Goal: Transaction & Acquisition: Purchase product/service

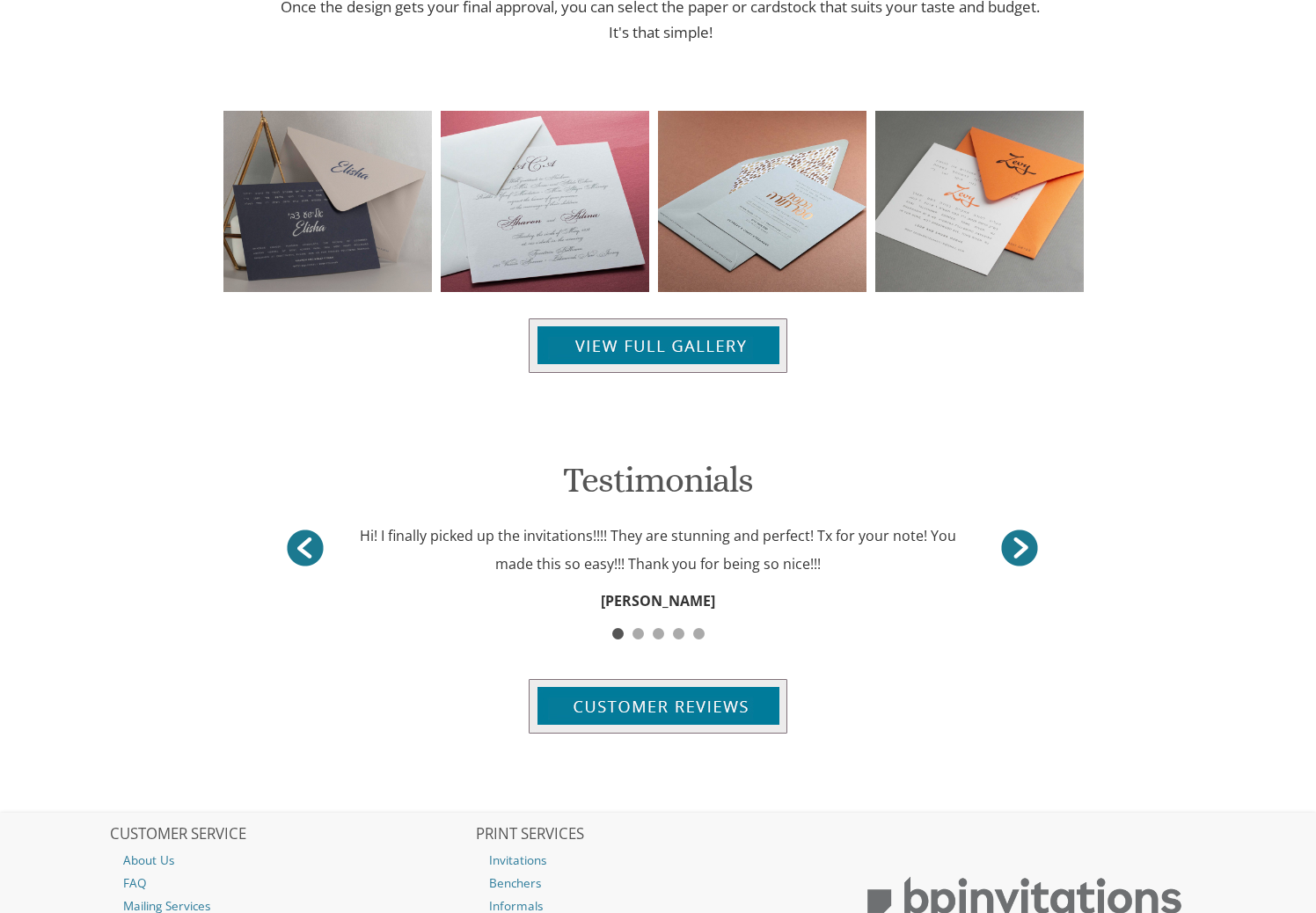
scroll to position [1364, 0]
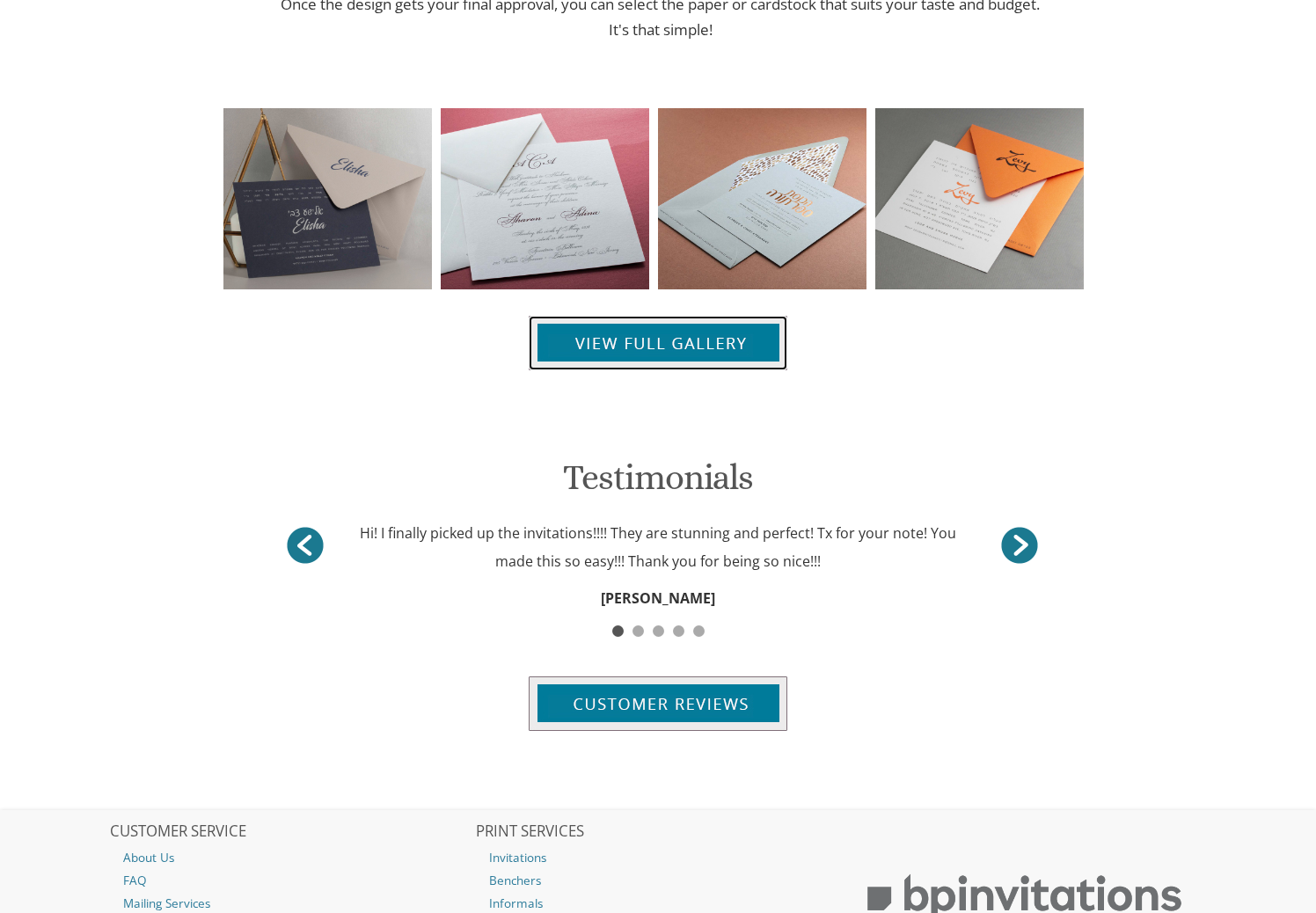
click at [645, 333] on img at bounding box center [658, 343] width 259 height 55
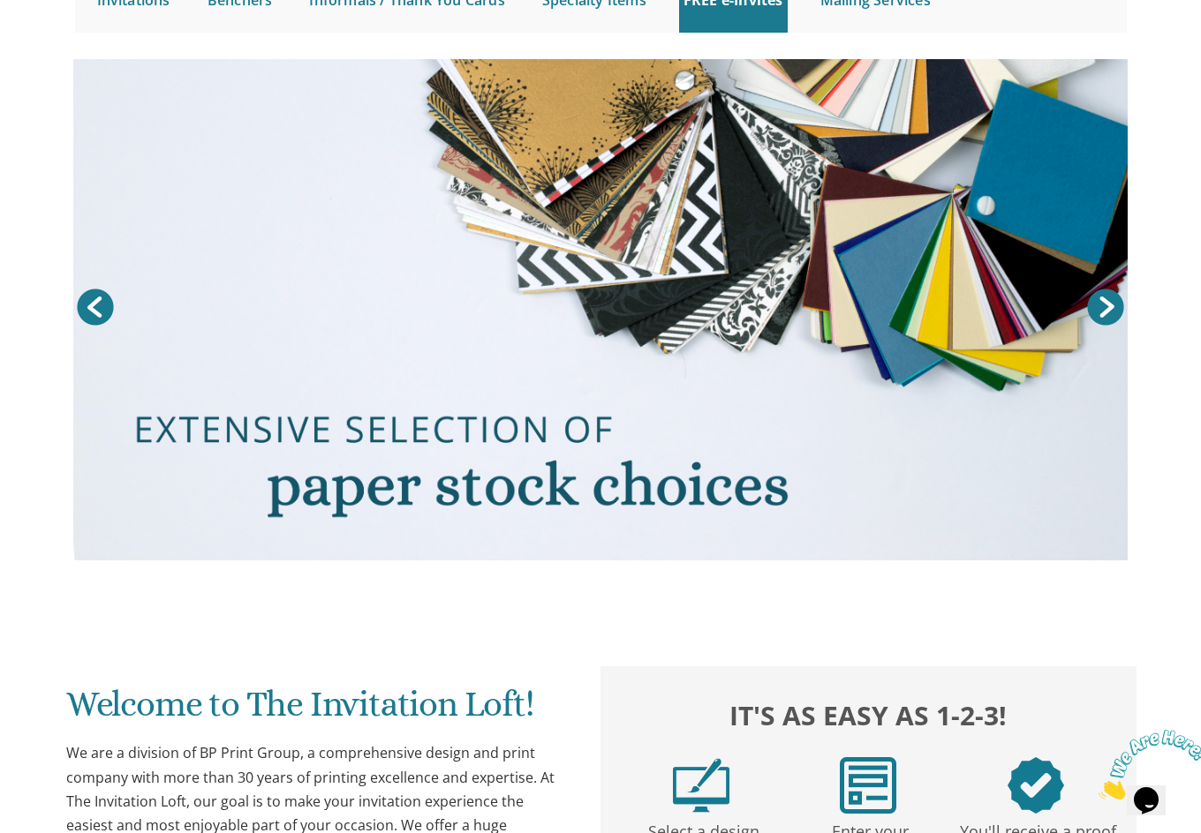
scroll to position [0, 0]
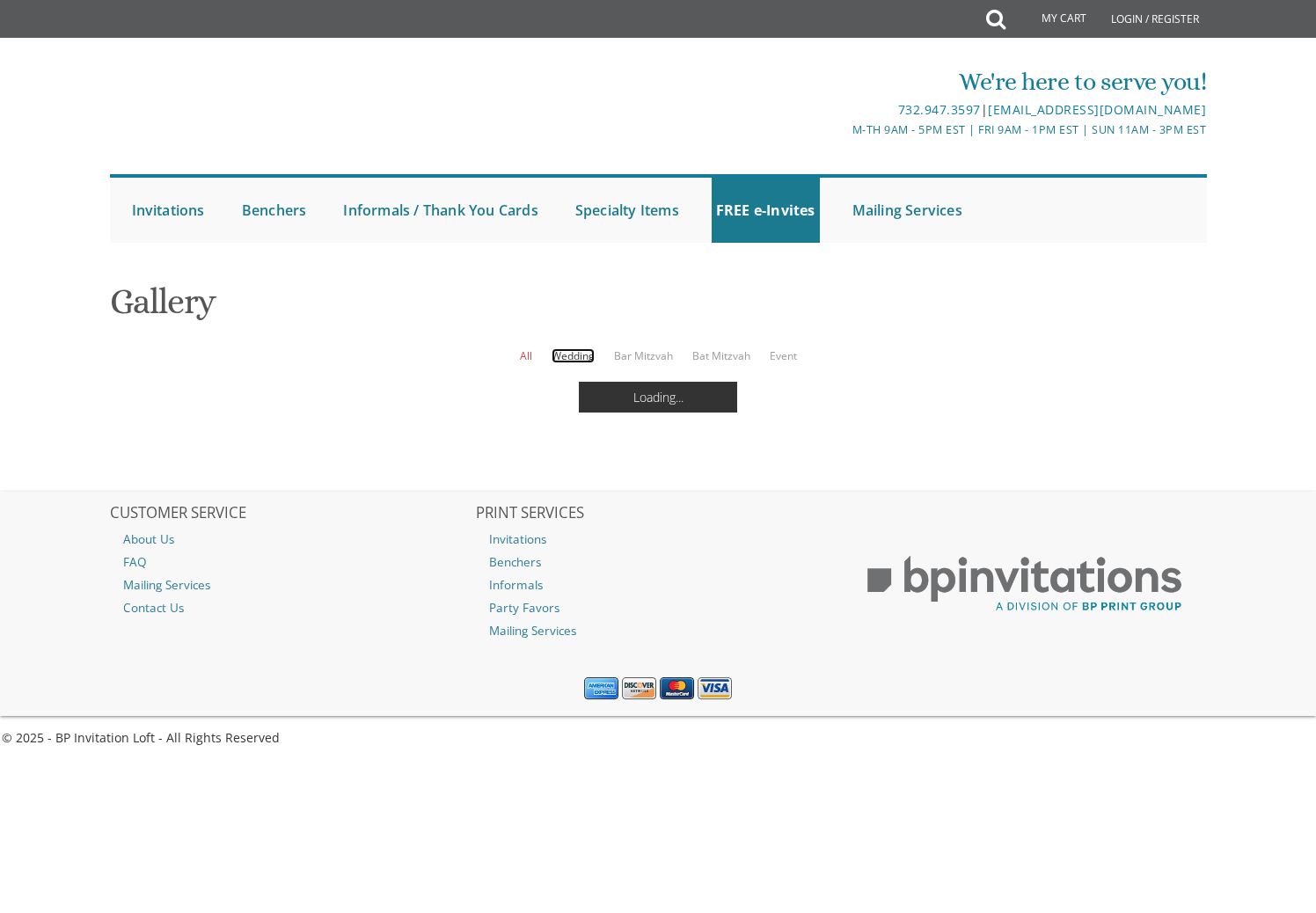
click at [574, 357] on link "Wedding" at bounding box center [573, 356] width 43 height 15
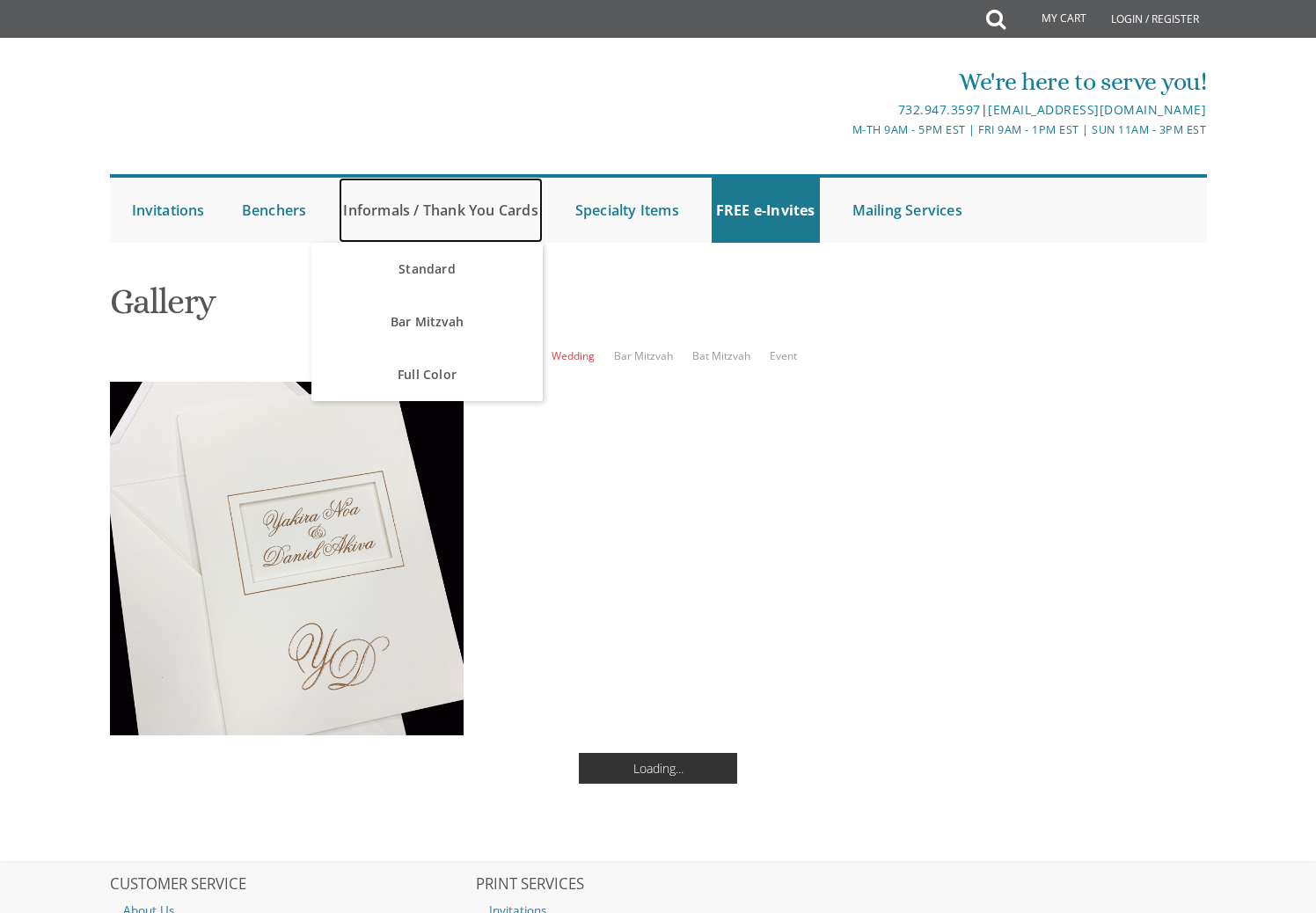
click at [419, 208] on link "Informals / Thank You Cards" at bounding box center [440, 209] width 203 height 65
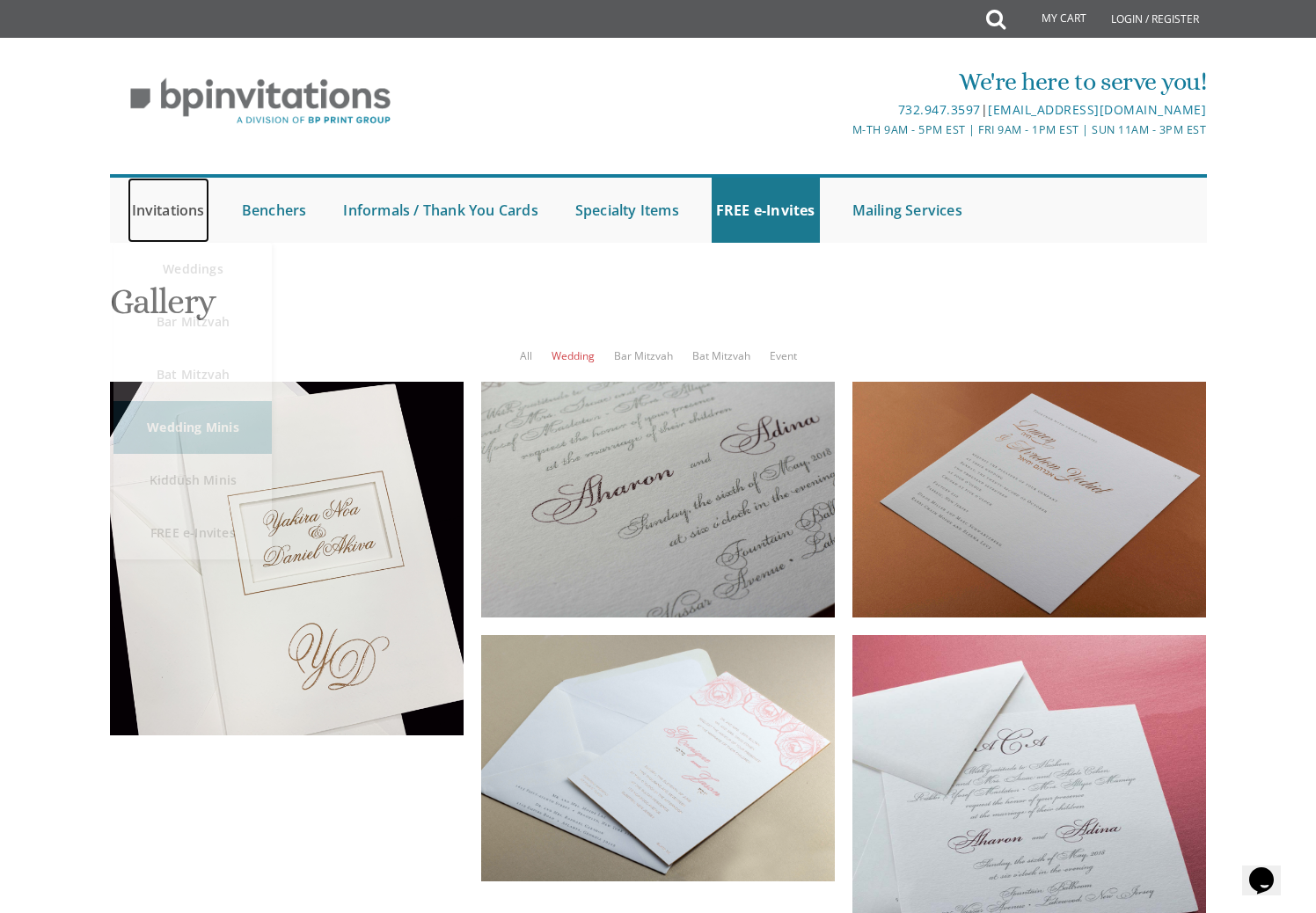
click at [202, 203] on link "Invitations" at bounding box center [168, 209] width 82 height 65
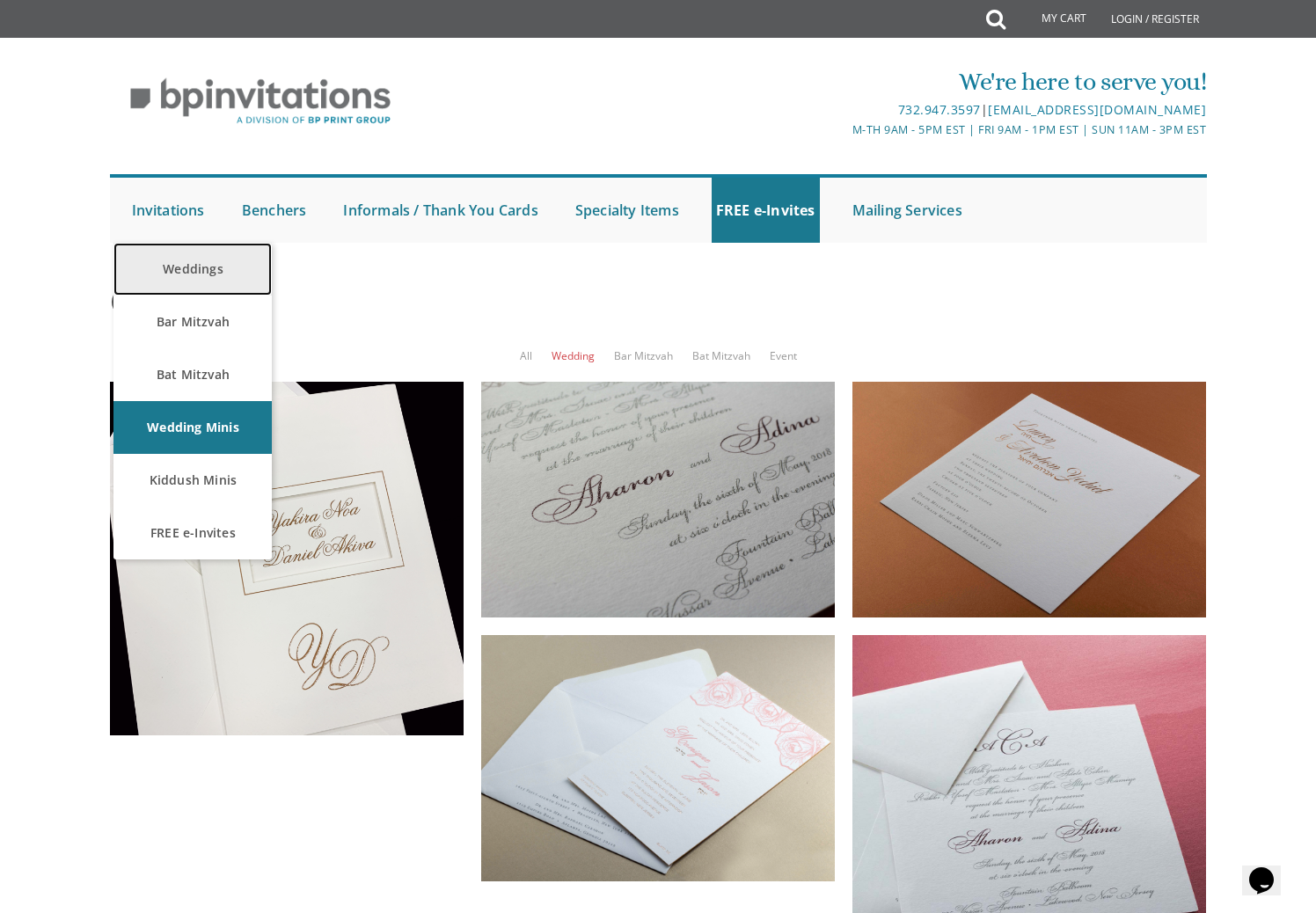
click at [196, 276] on link "Weddings" at bounding box center [192, 269] width 158 height 53
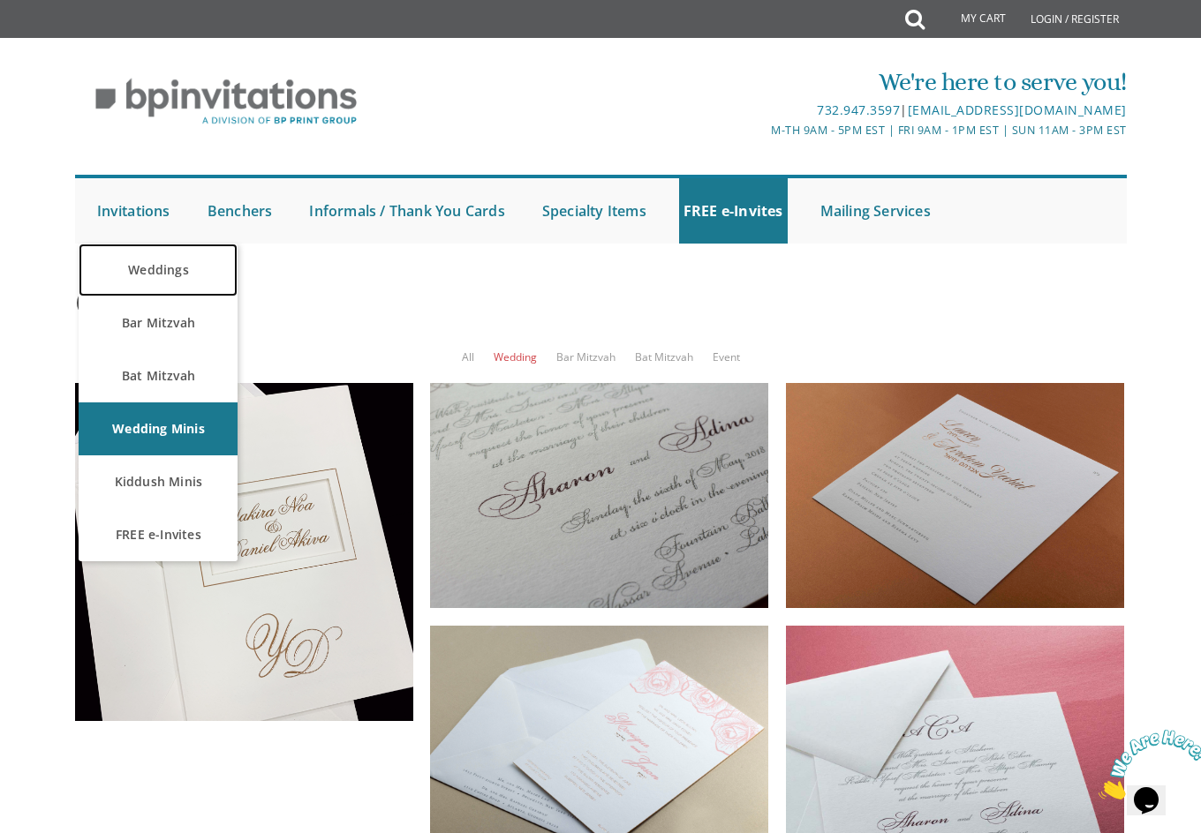
scroll to position [162, 0]
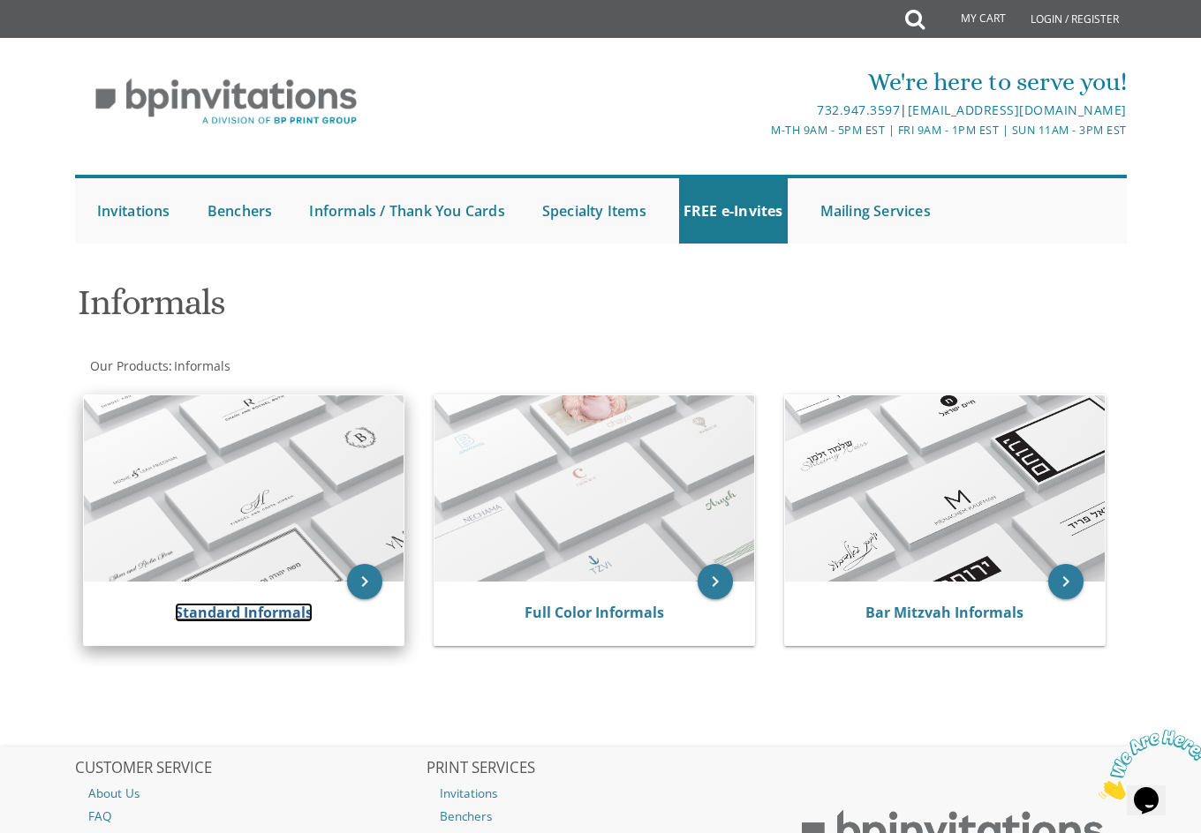
click at [245, 613] on link "Standard Informals" at bounding box center [244, 612] width 138 height 19
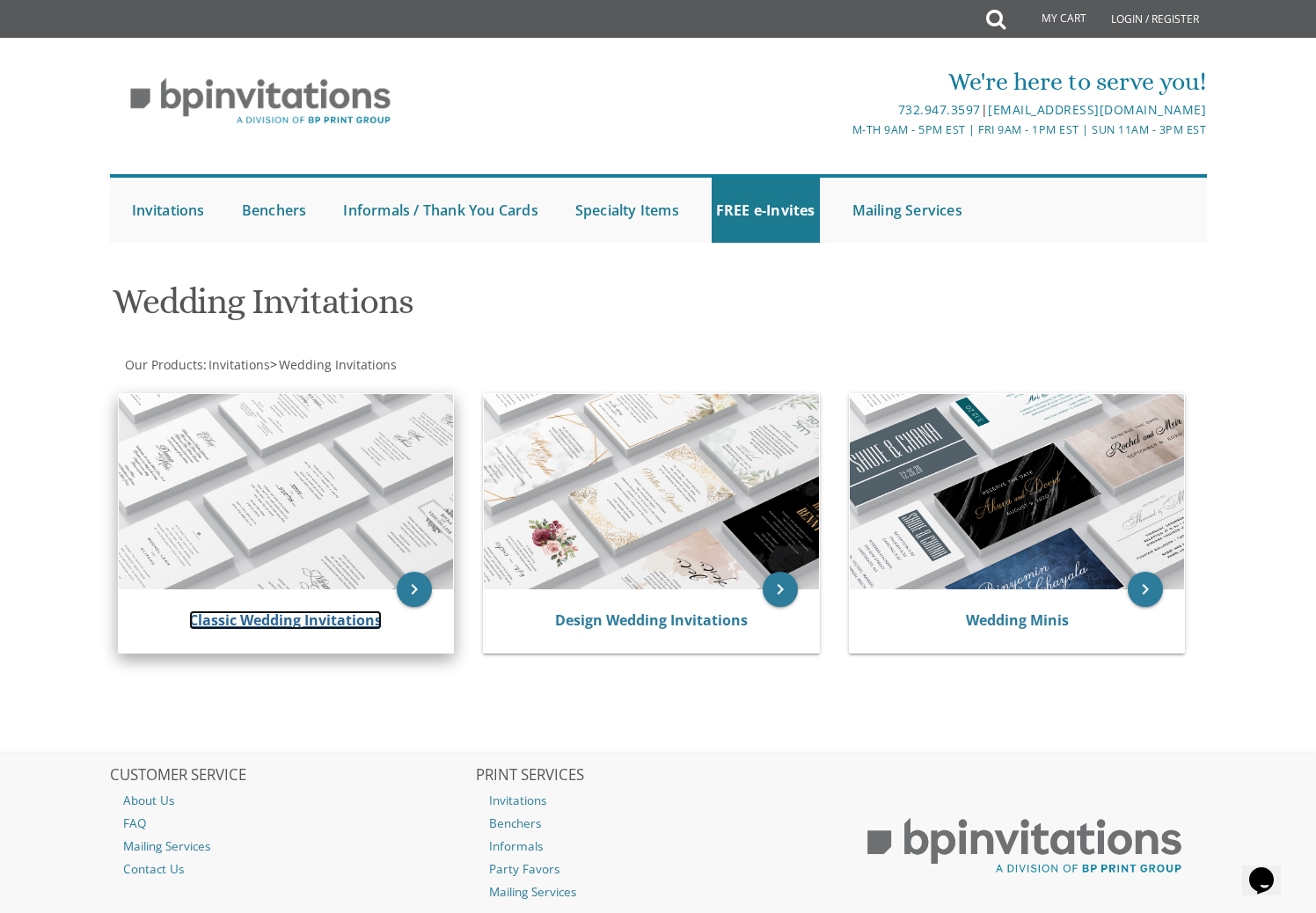
click at [307, 622] on link "Classic Wedding Invitations" at bounding box center [285, 620] width 192 height 19
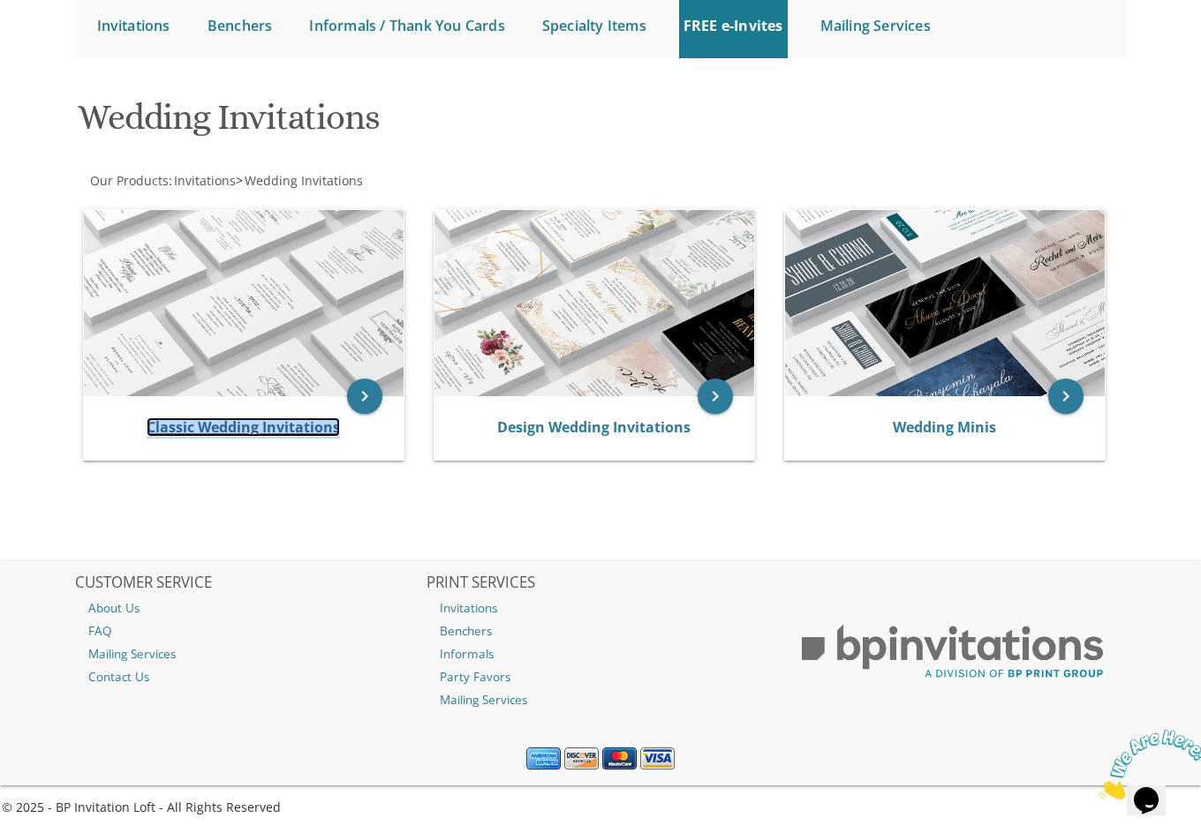
scroll to position [185, 0]
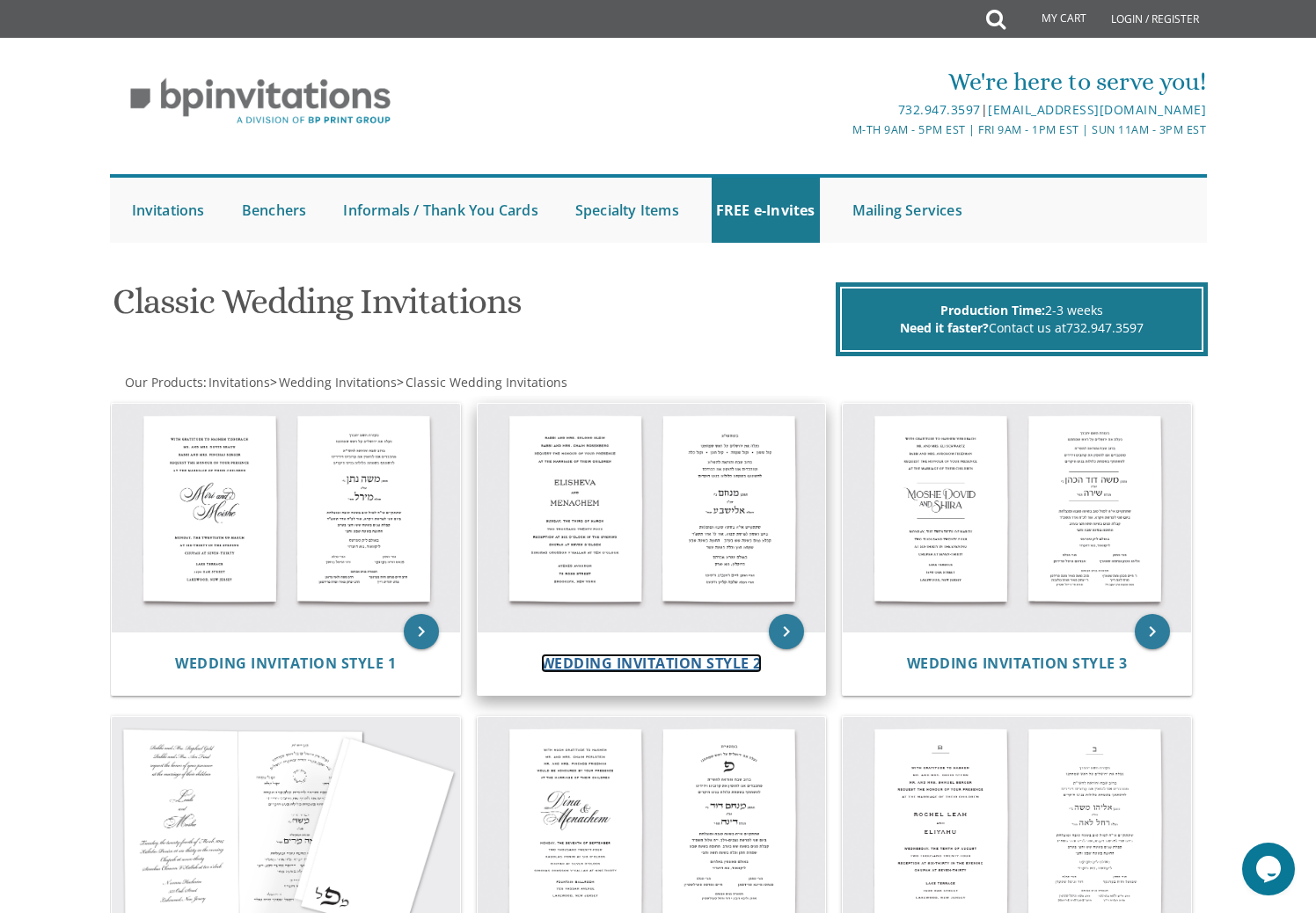
click at [657, 668] on span "Wedding Invitation Style 2" at bounding box center [652, 663] width 221 height 19
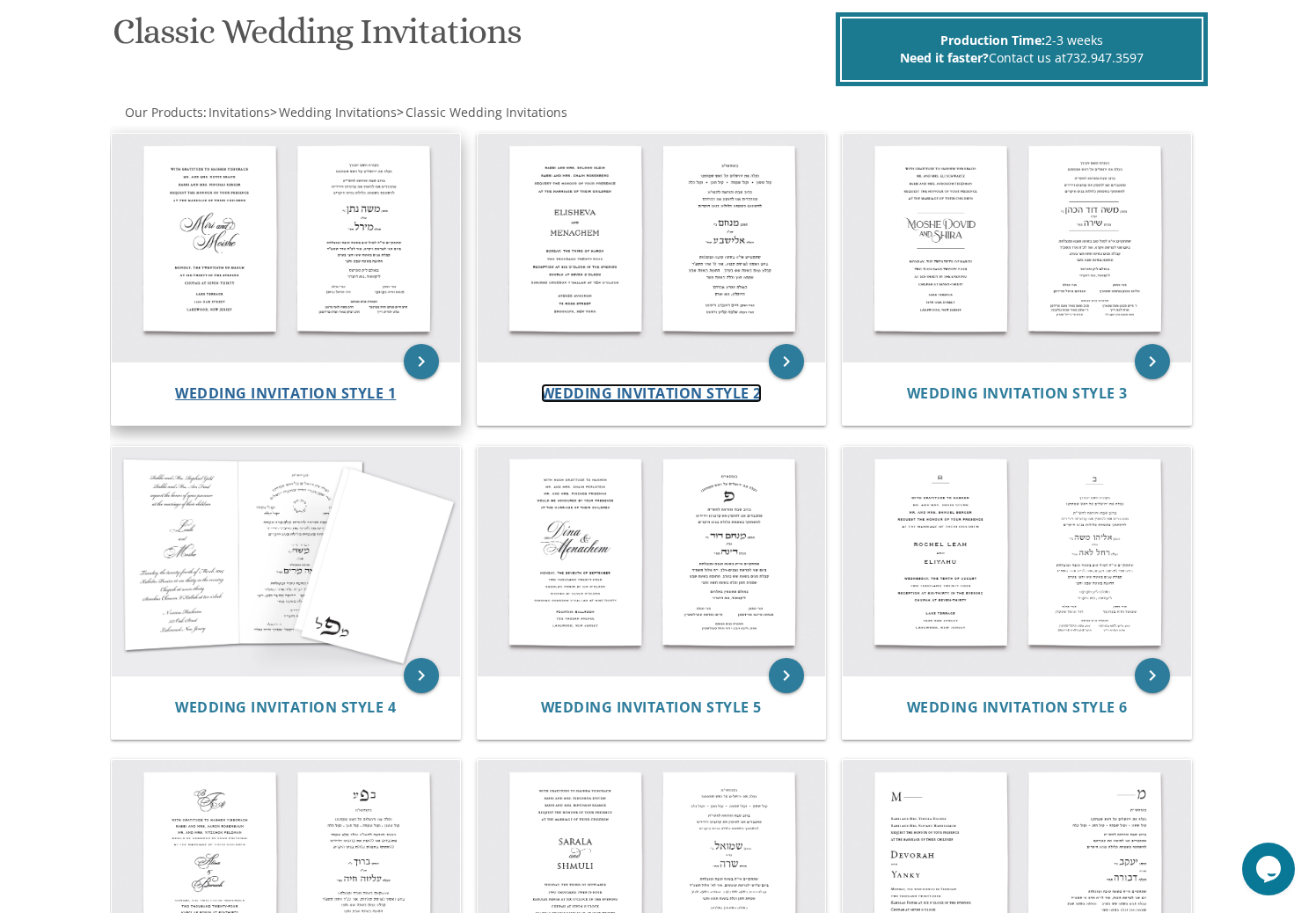
scroll to position [274, 0]
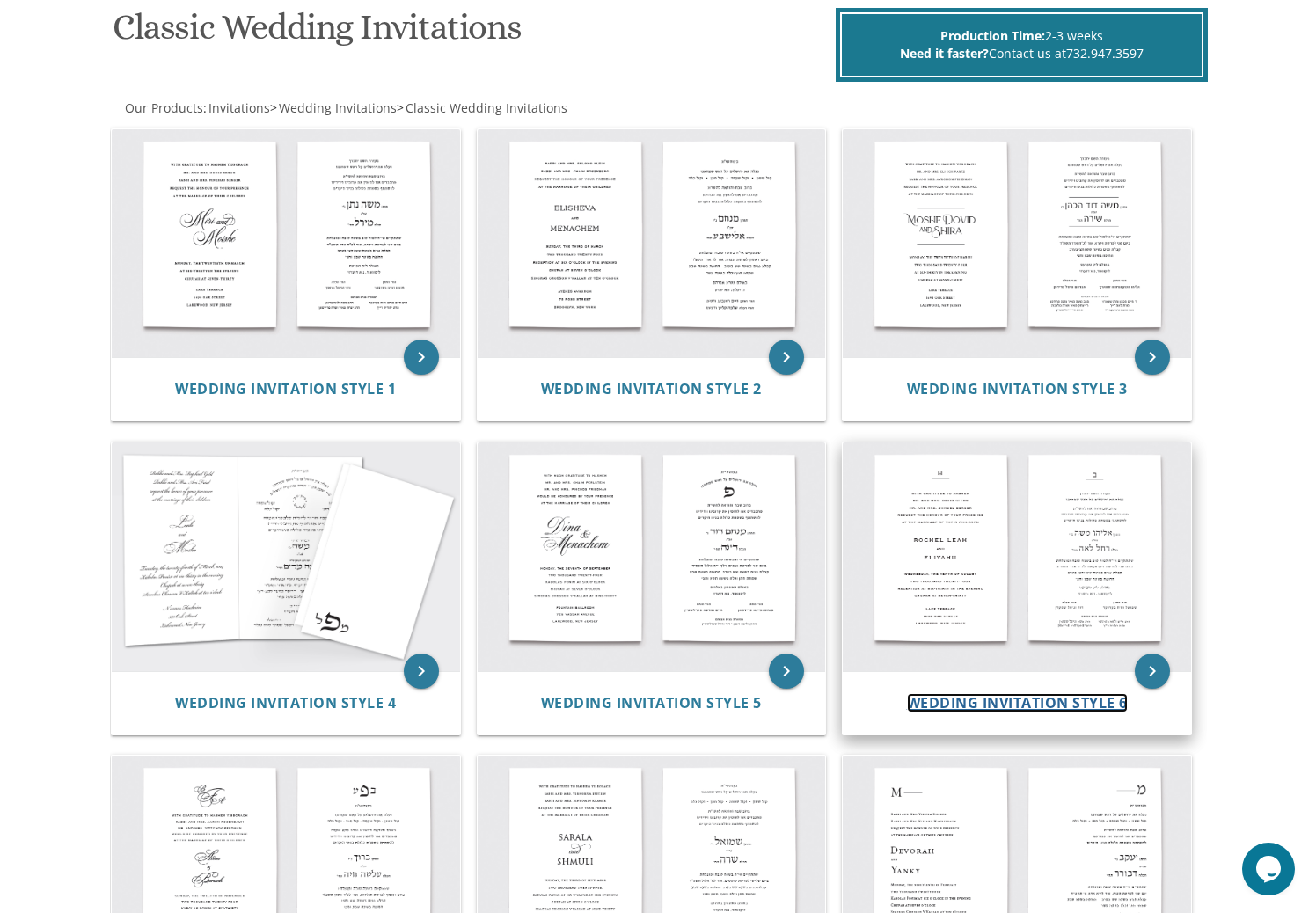
click at [981, 702] on span "Wedding Invitation Style 6" at bounding box center [1017, 703] width 221 height 19
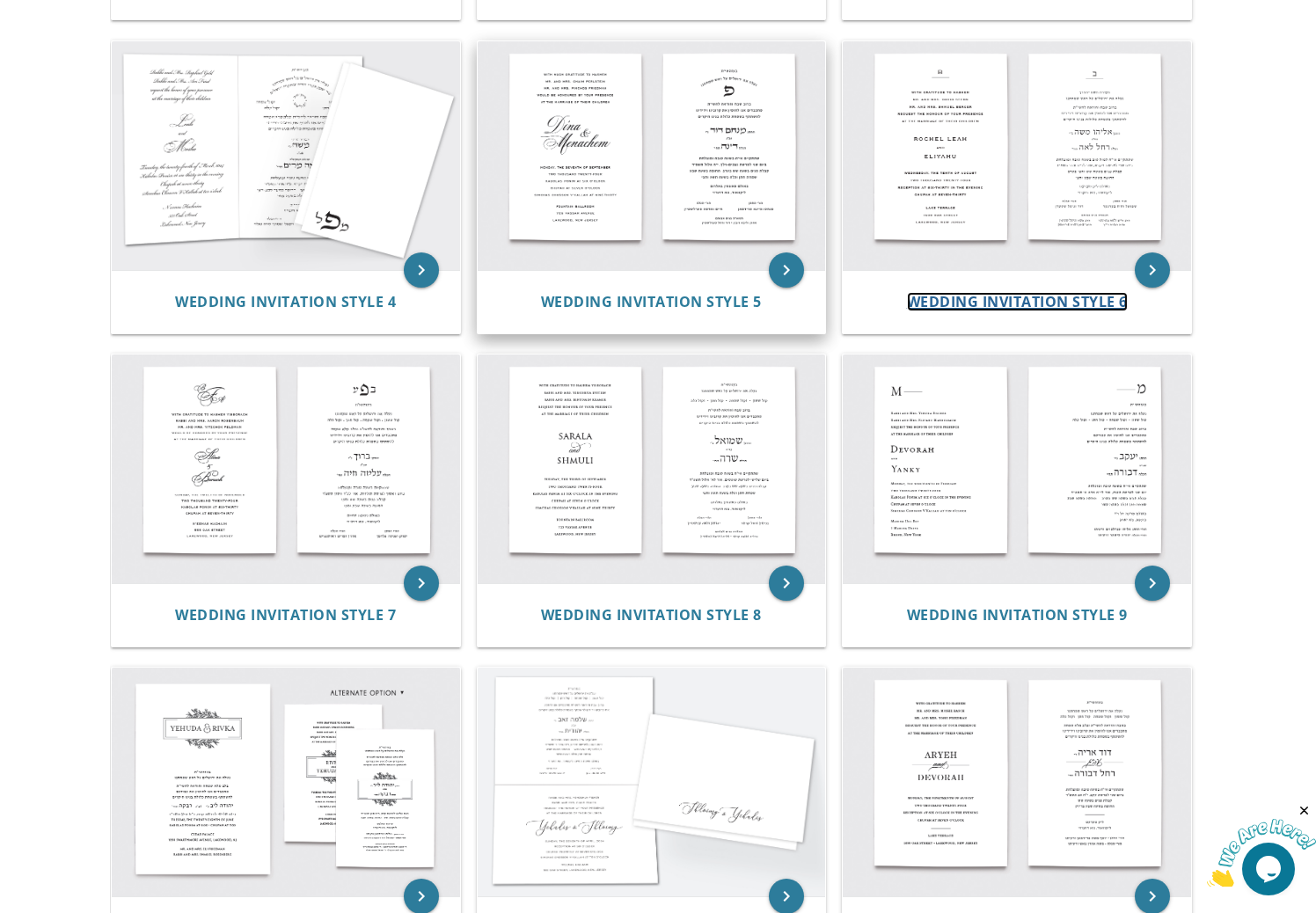
scroll to position [679, 0]
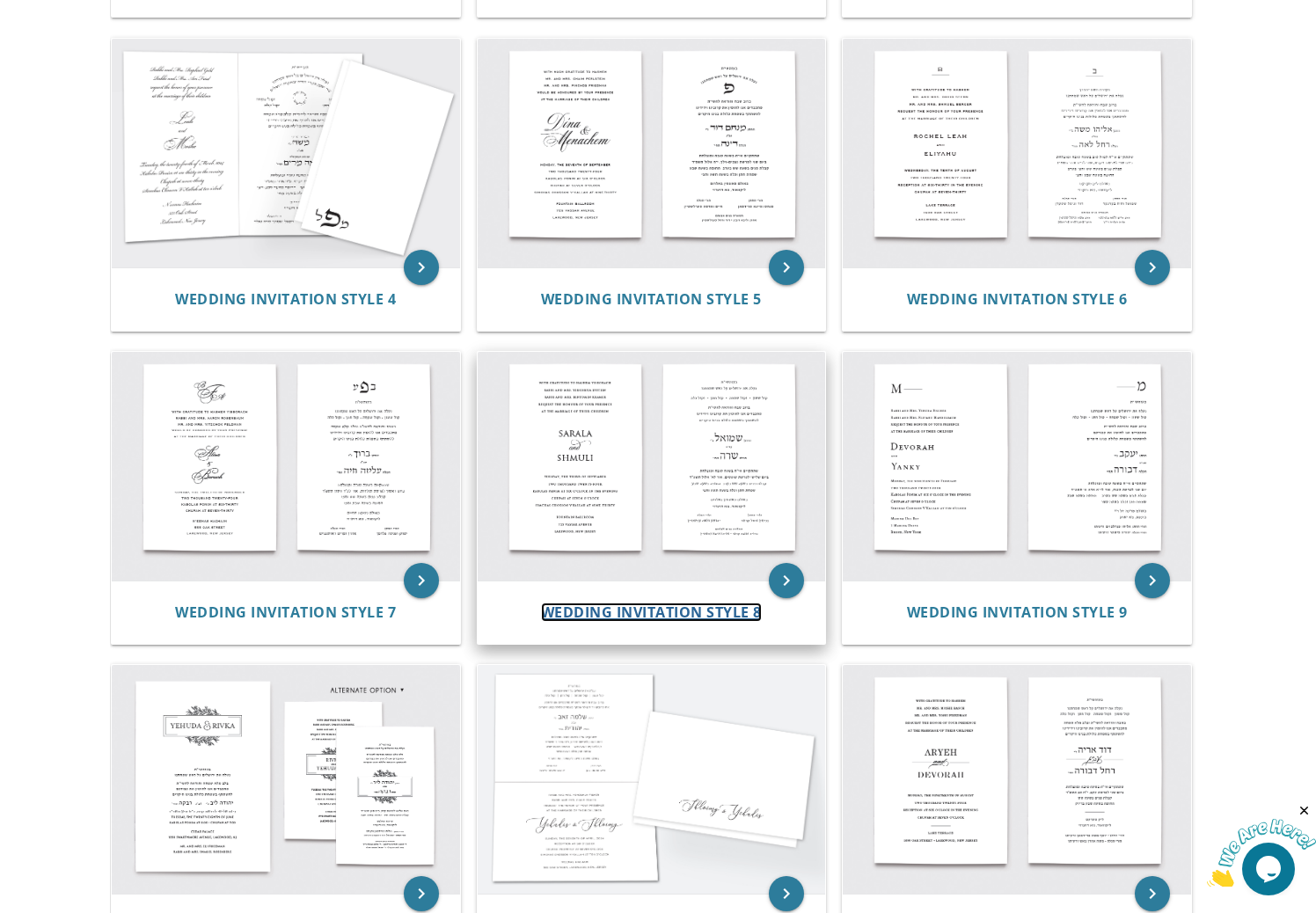
click at [658, 612] on span "Wedding Invitation Style 8" at bounding box center [652, 612] width 221 height 19
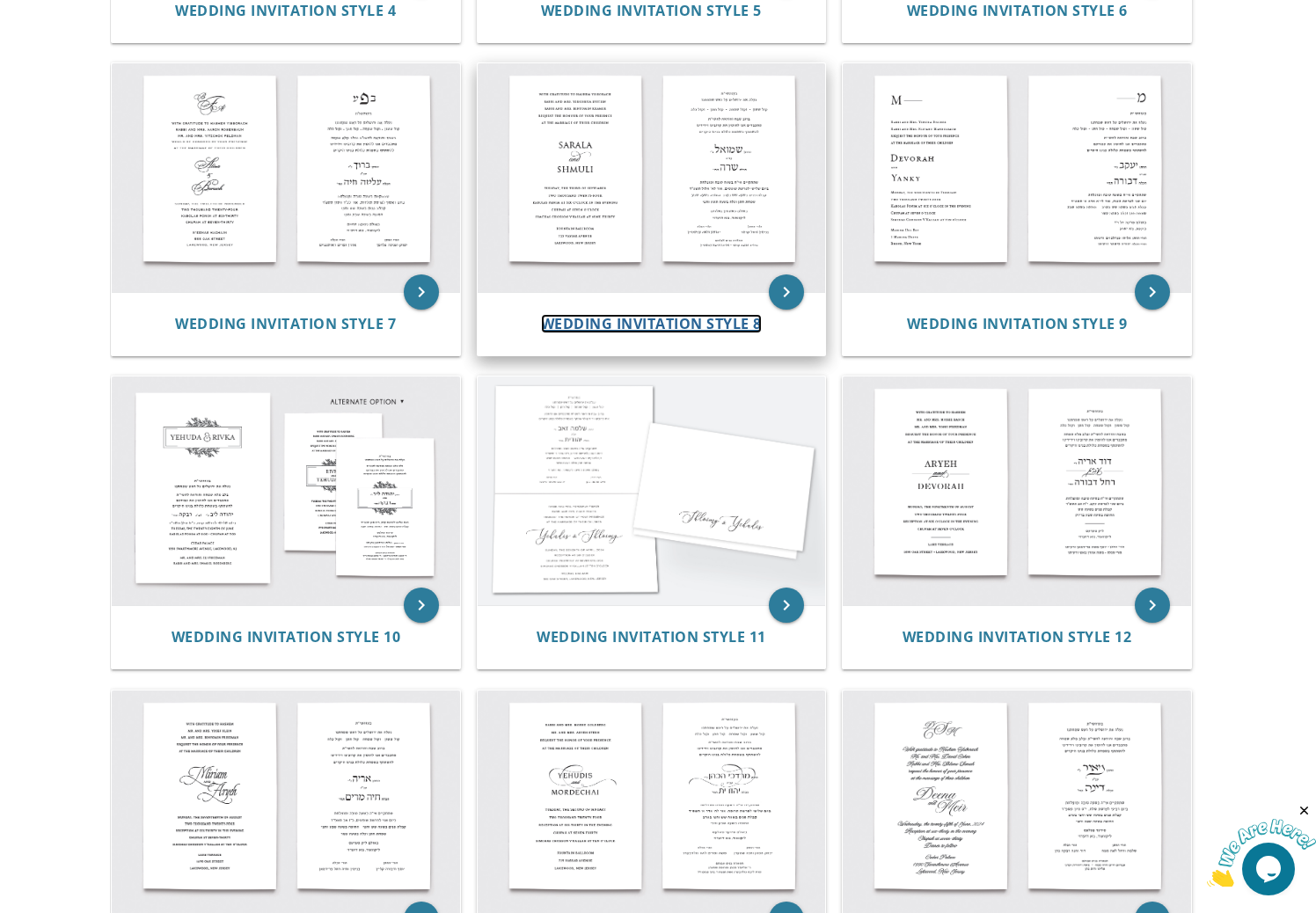
scroll to position [970, 0]
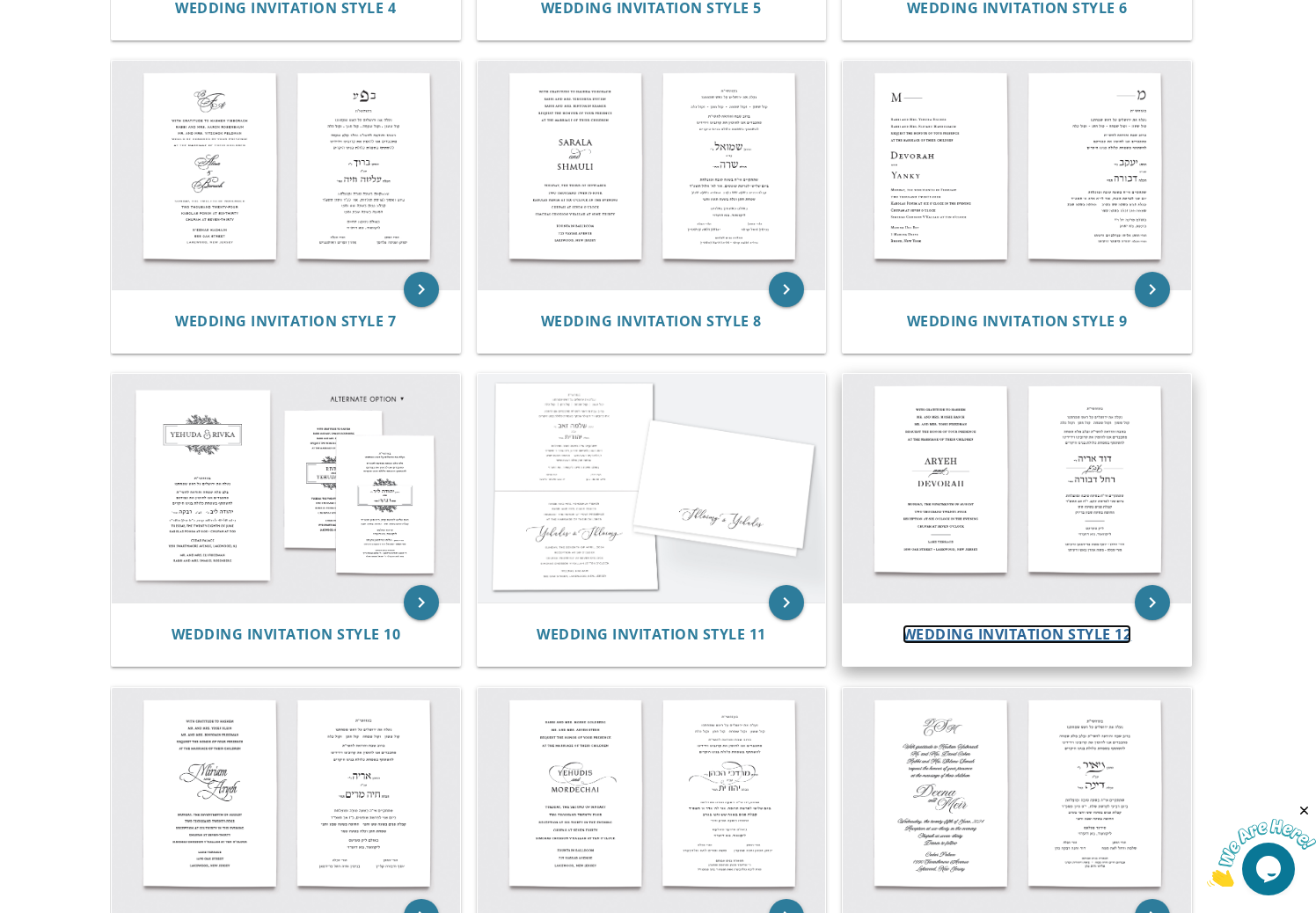
click at [949, 626] on span "Wedding Invitation Style 12" at bounding box center [1017, 634] width 229 height 19
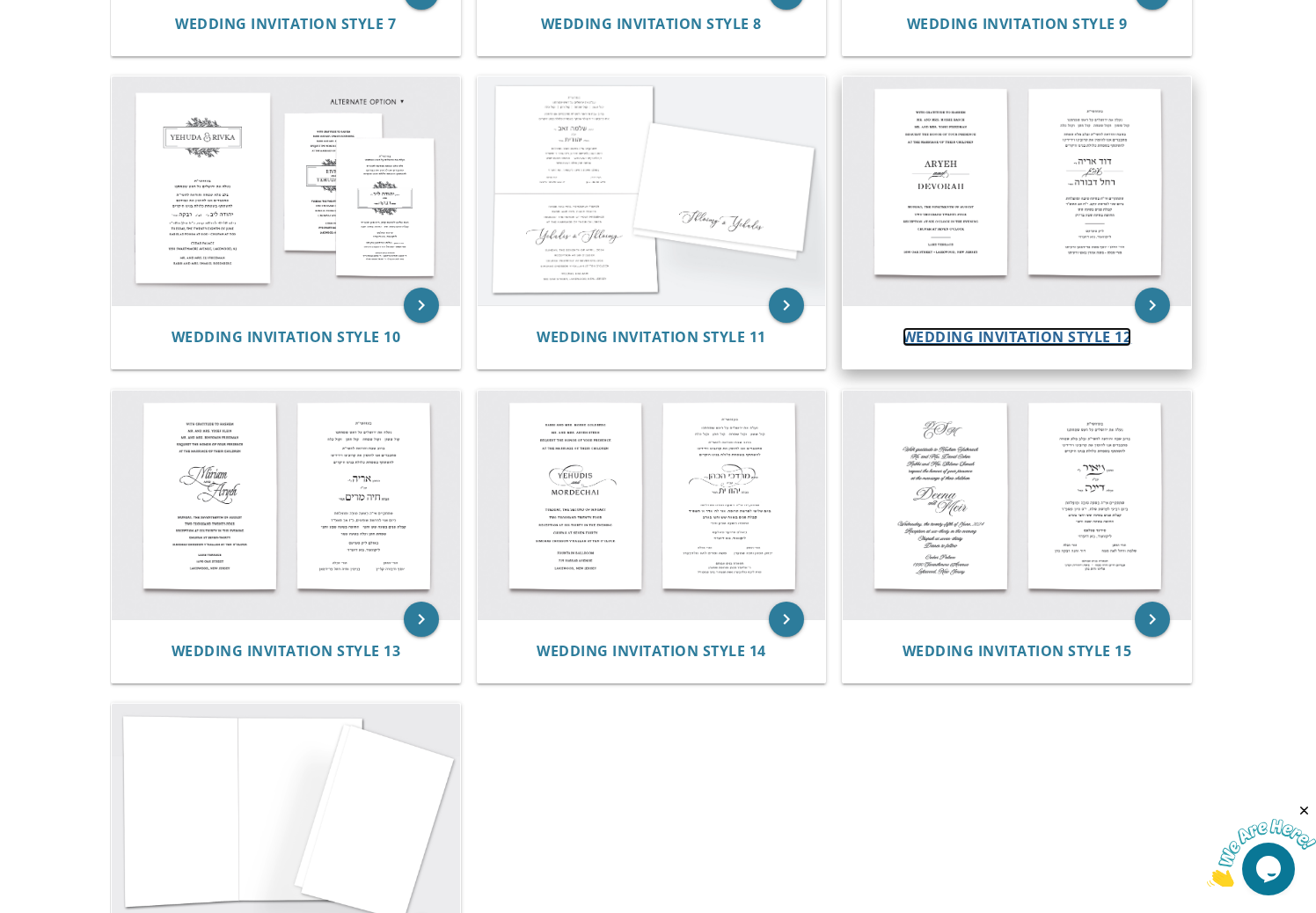
scroll to position [1272, 0]
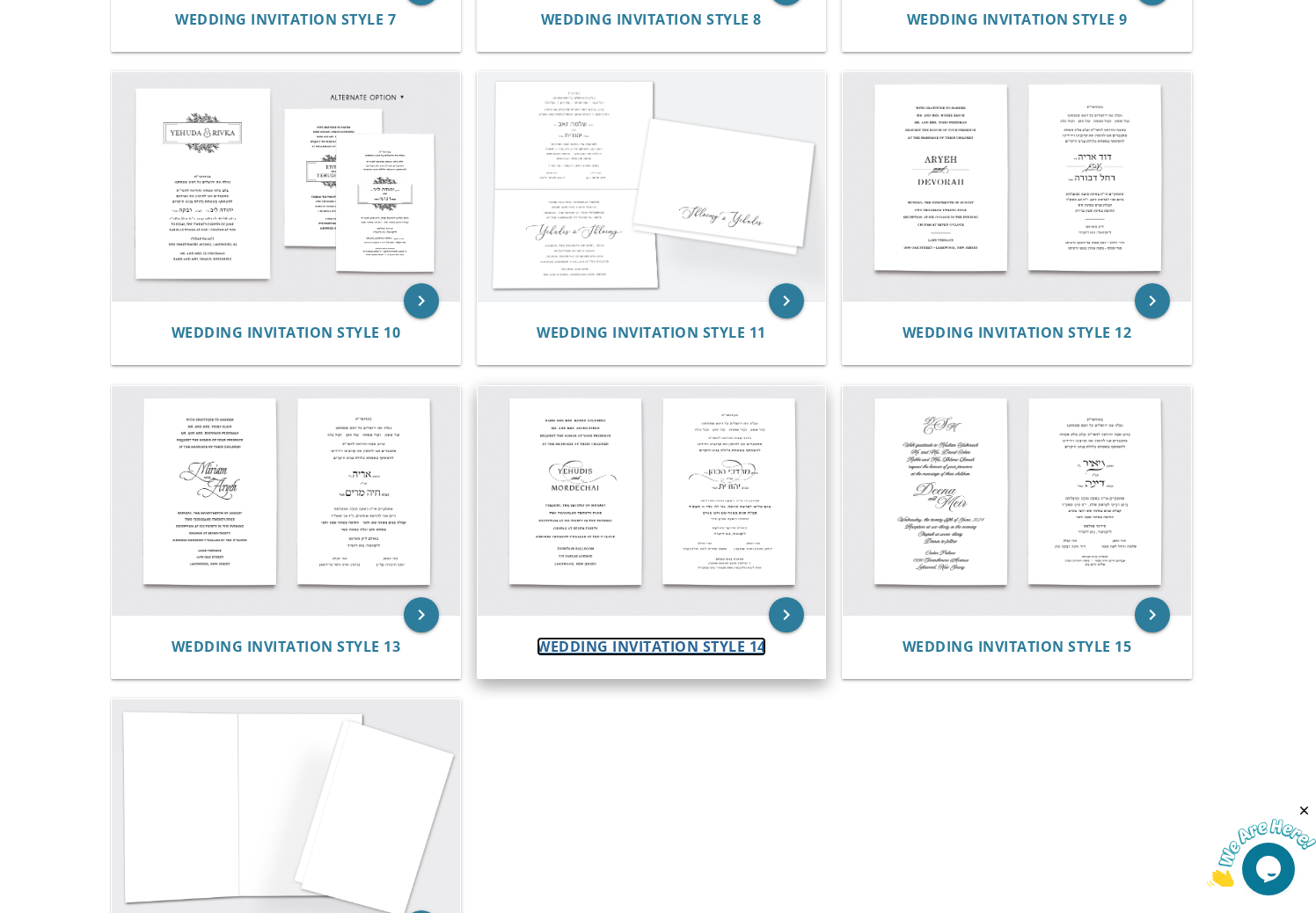
click at [674, 645] on span "Wedding Invitation Style 14" at bounding box center [652, 646] width 229 height 19
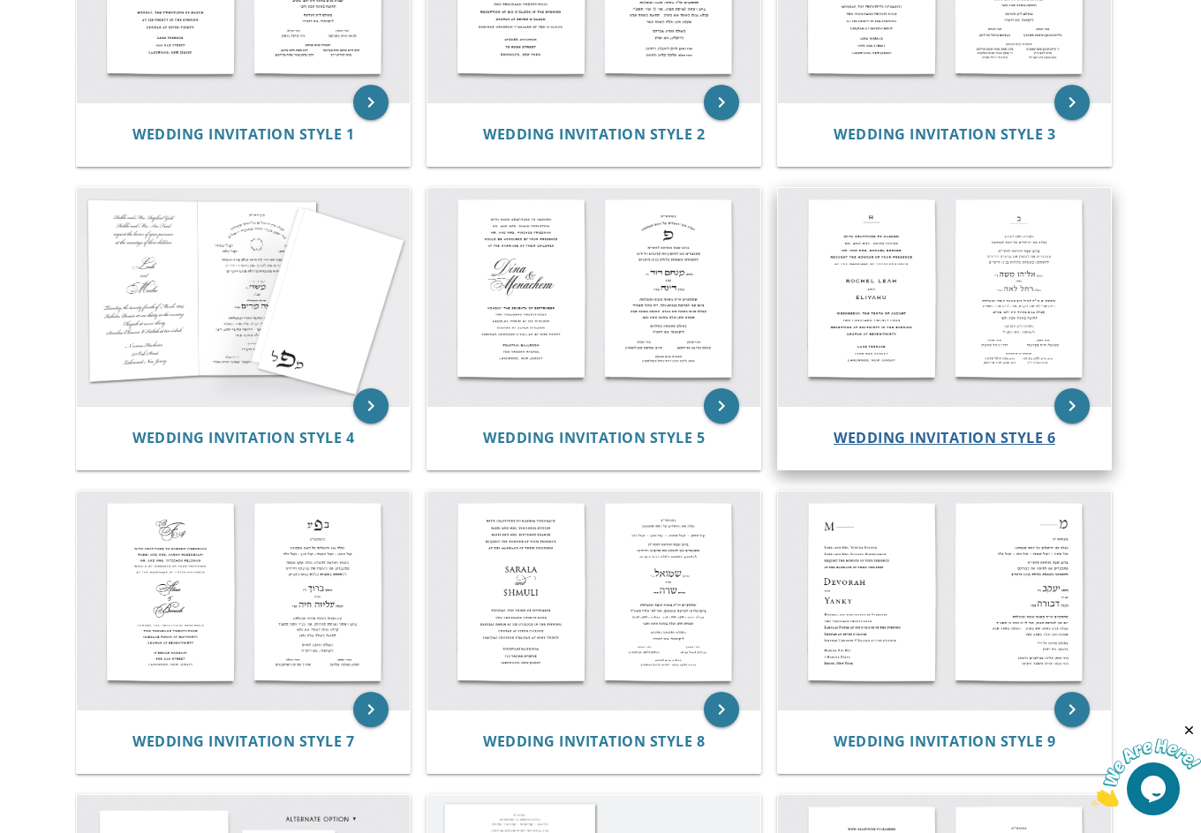
scroll to position [522, 0]
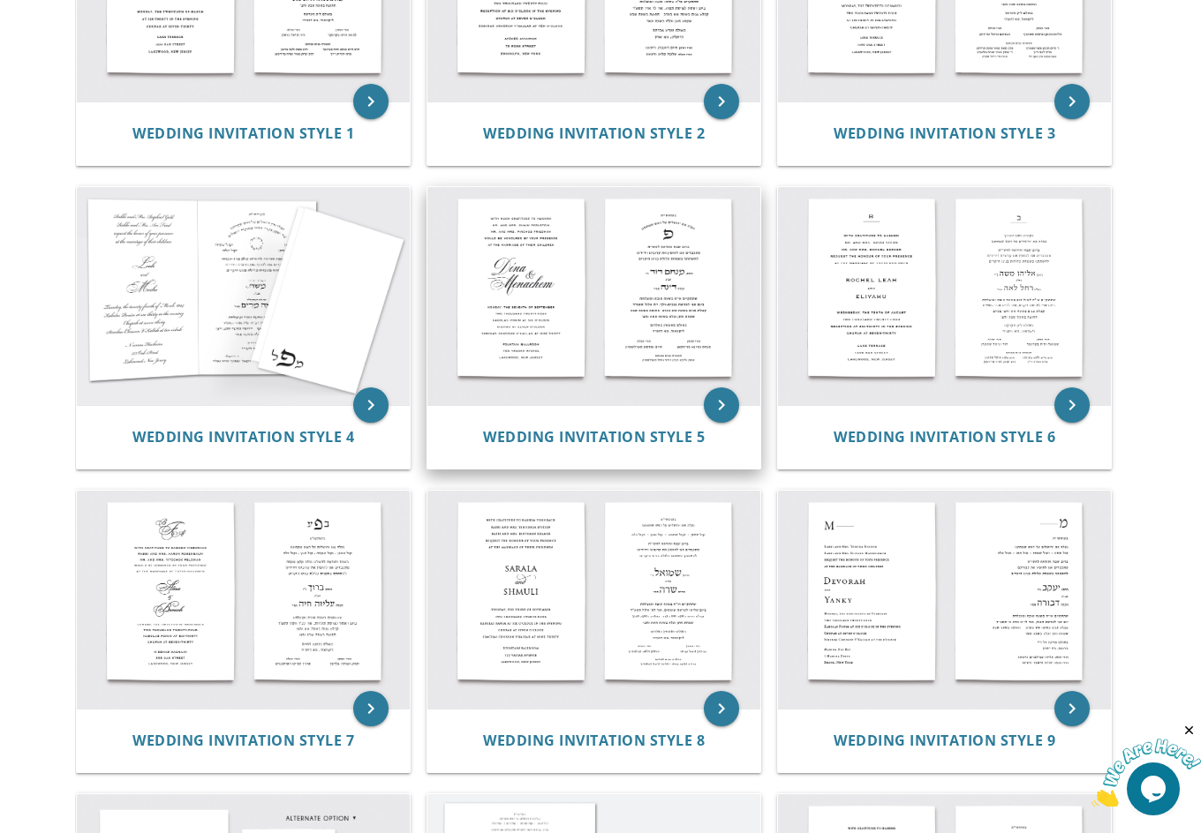
click at [594, 449] on div "Wedding Invitation Style 5" at bounding box center [593, 437] width 333 height 64
click at [596, 431] on span "Wedding Invitation Style 5" at bounding box center [594, 436] width 222 height 19
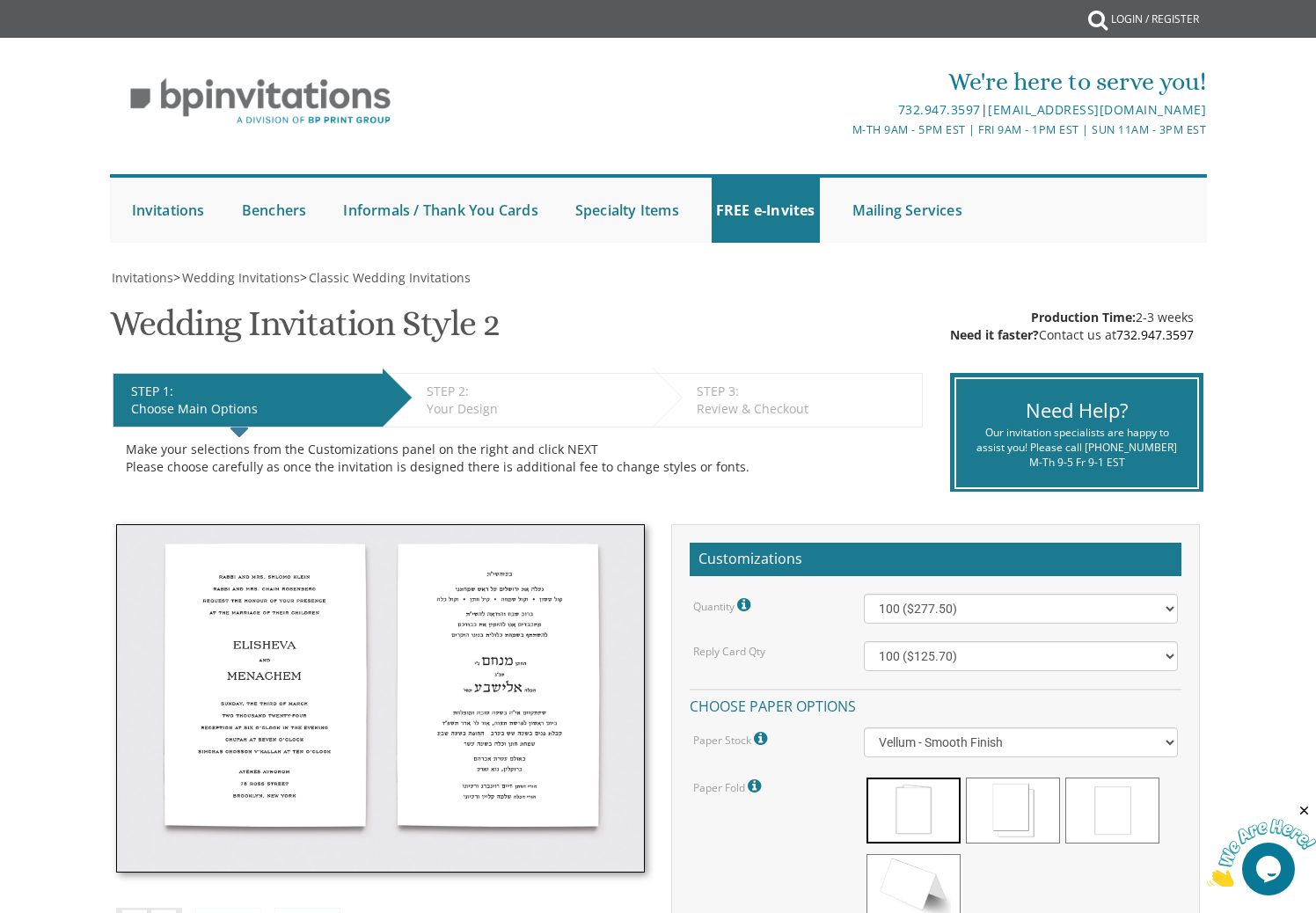
click at [365, 657] on img at bounding box center [381, 699] width 529 height 349
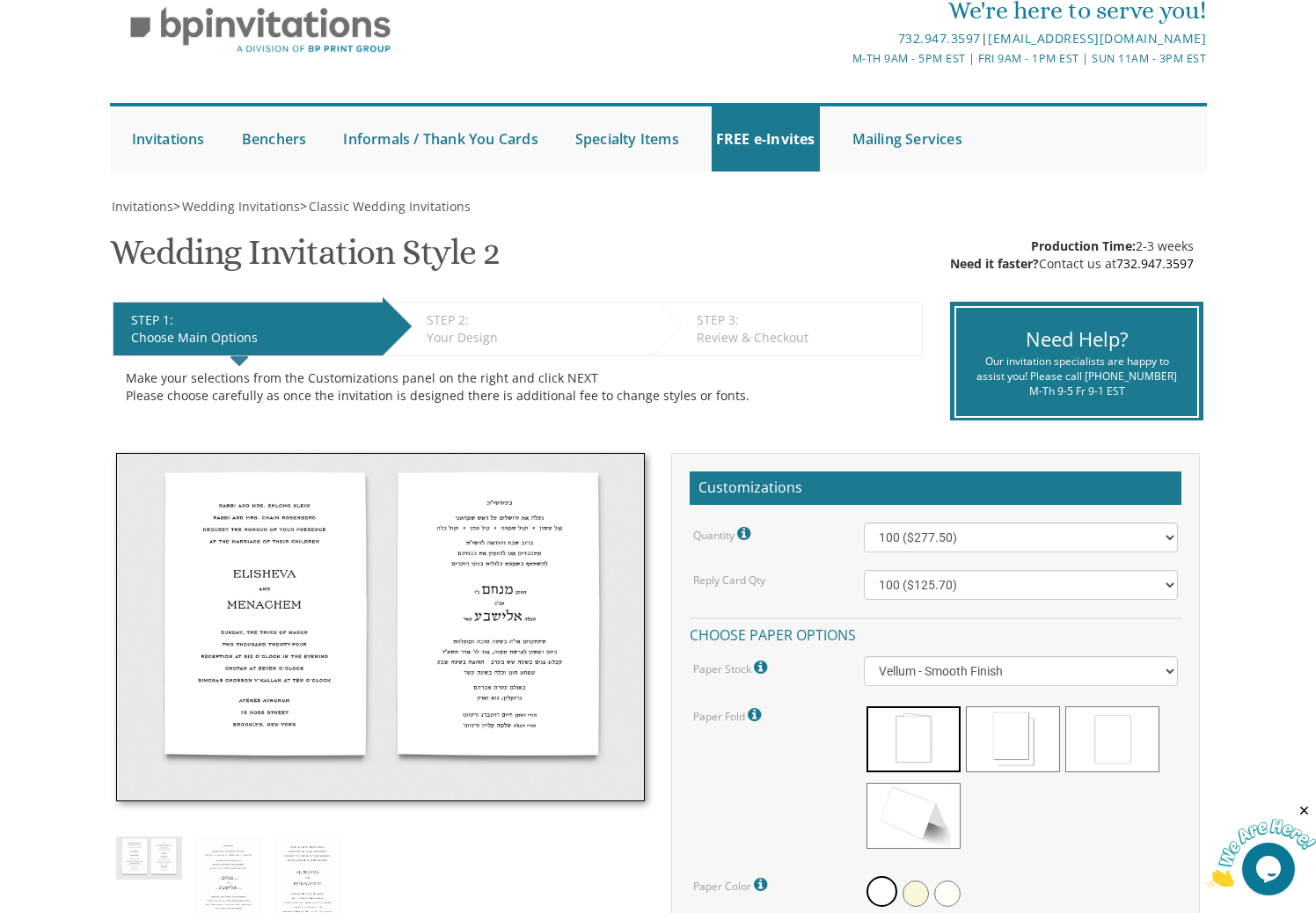
scroll to position [311, 0]
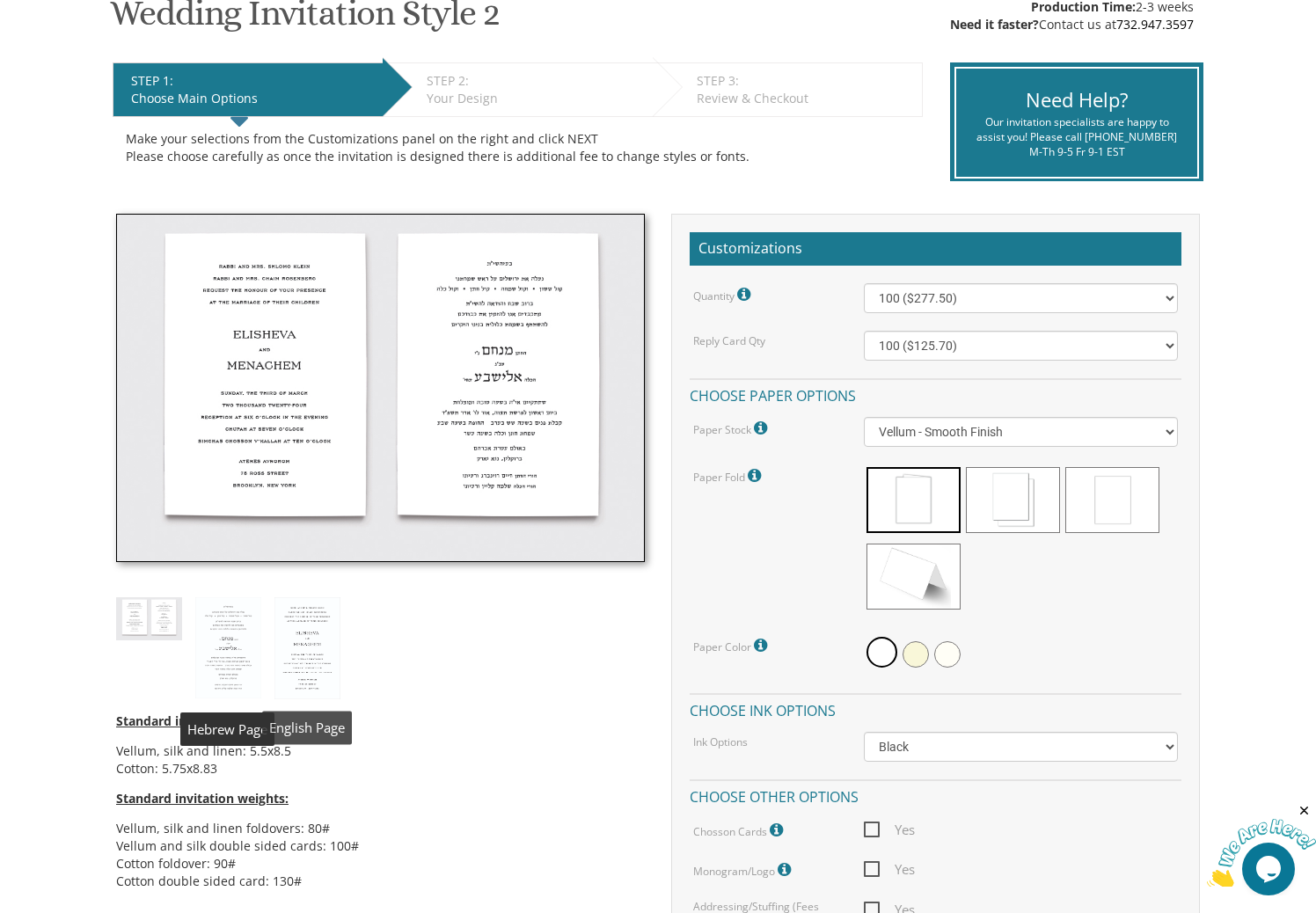
click at [277, 636] on img at bounding box center [307, 648] width 66 height 102
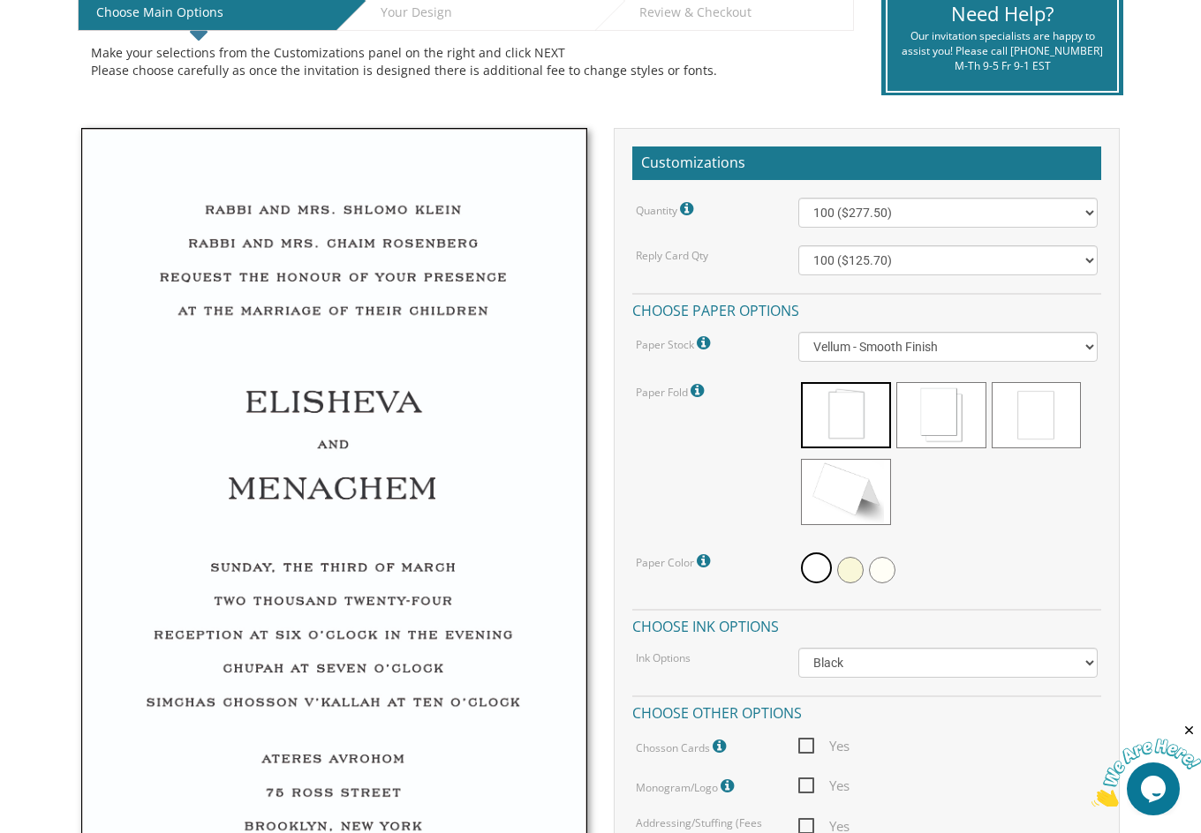
scroll to position [402, 0]
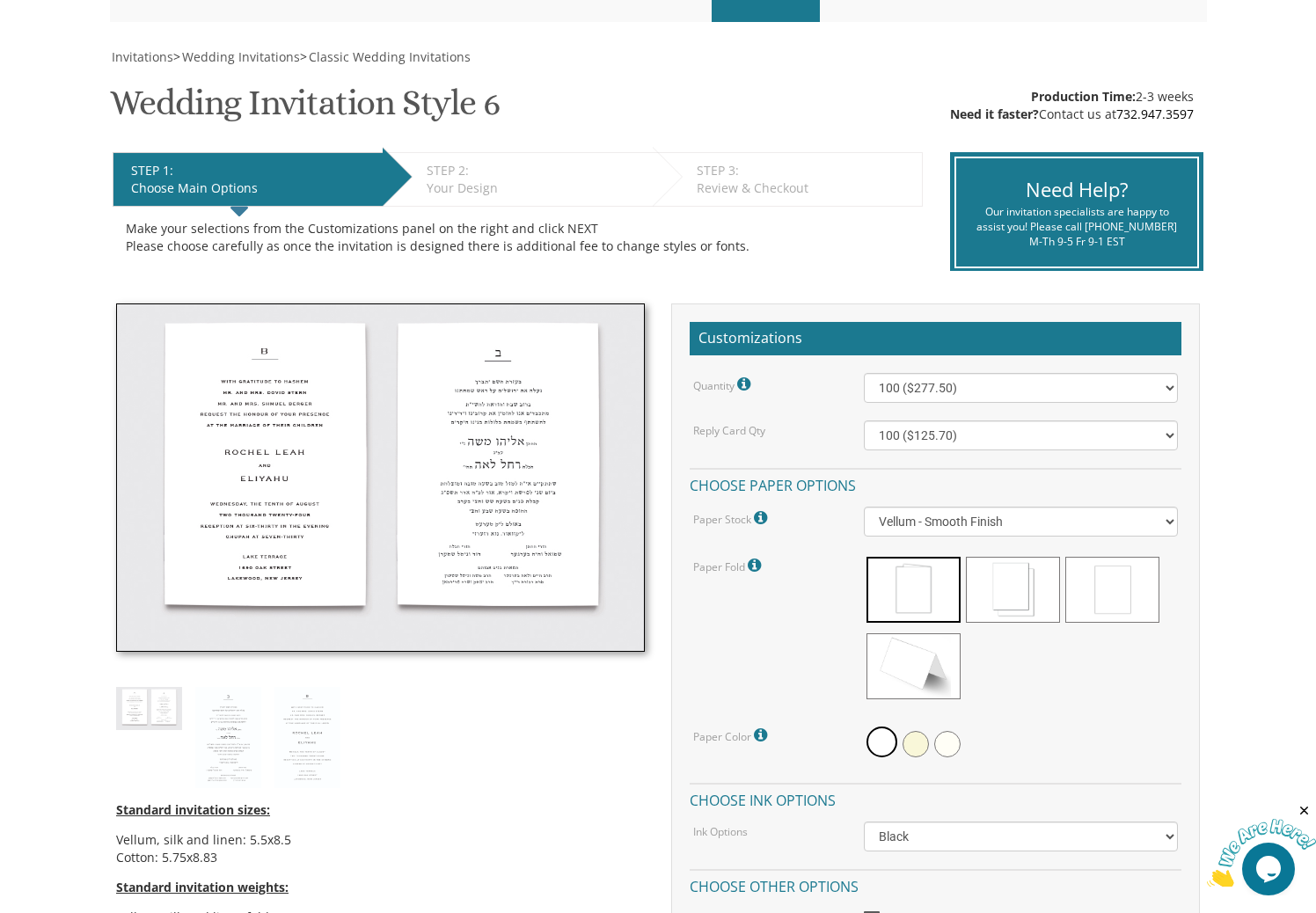
scroll to position [222, 0]
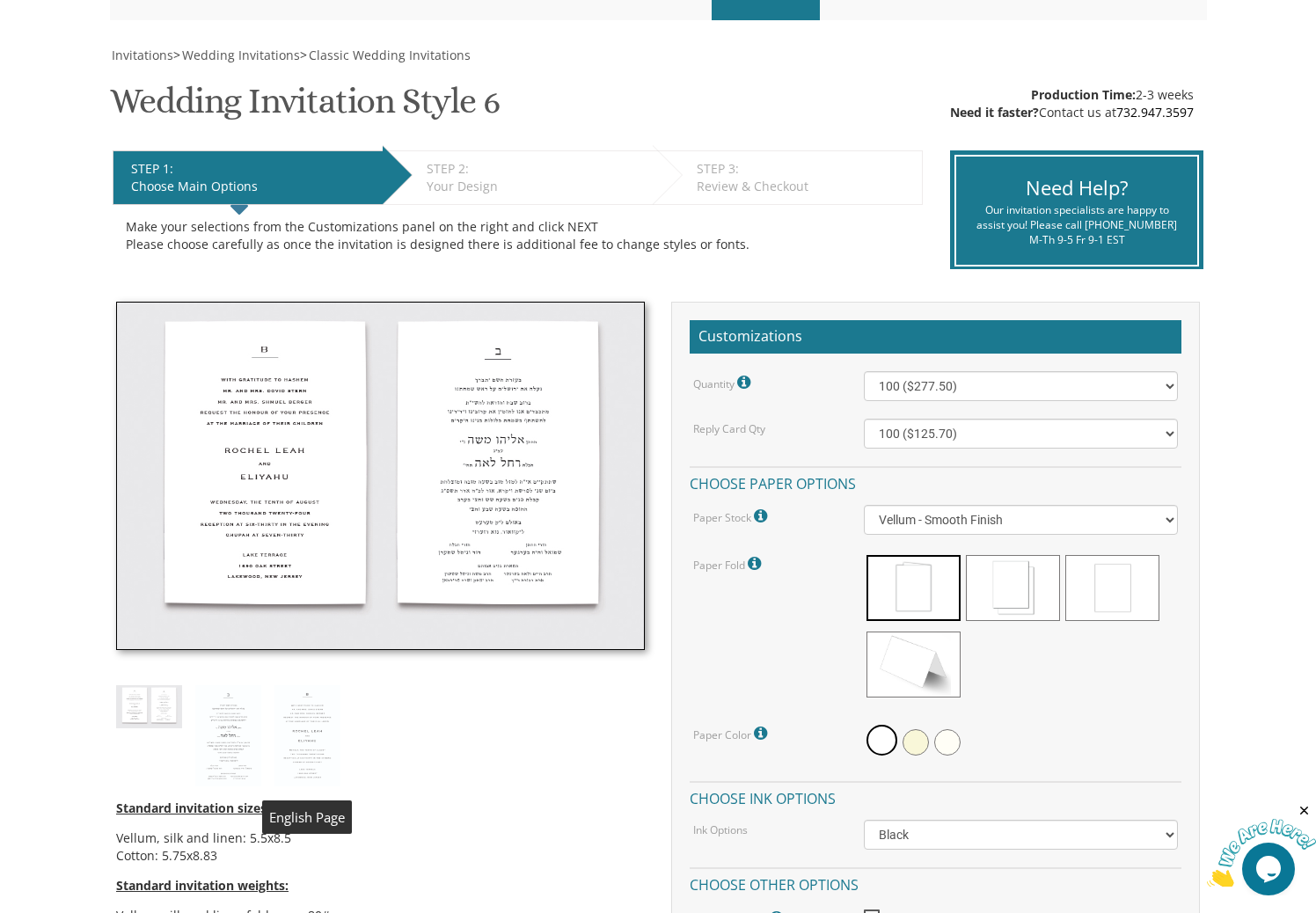
click at [309, 732] on img at bounding box center [307, 737] width 66 height 102
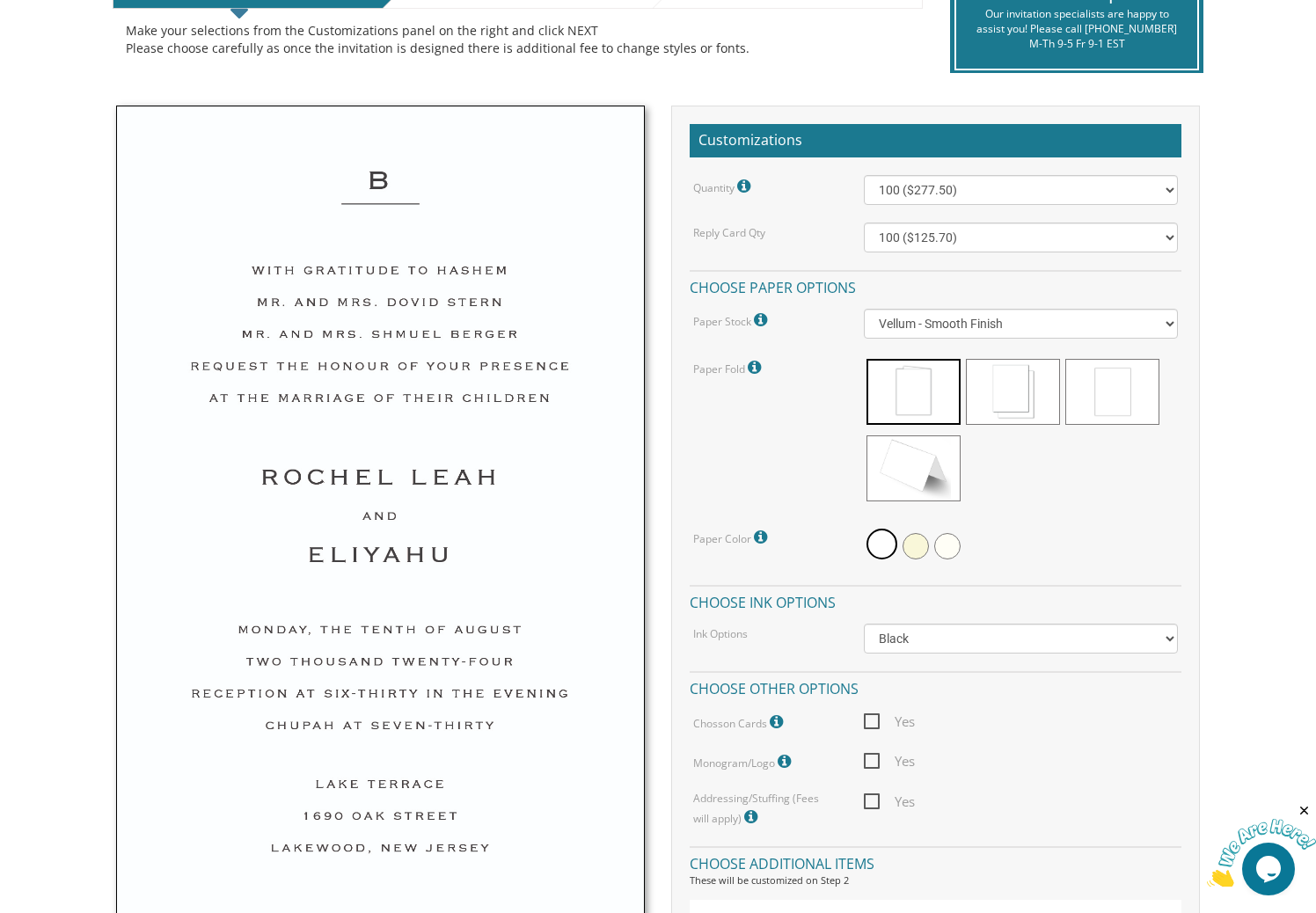
scroll to position [435, 0]
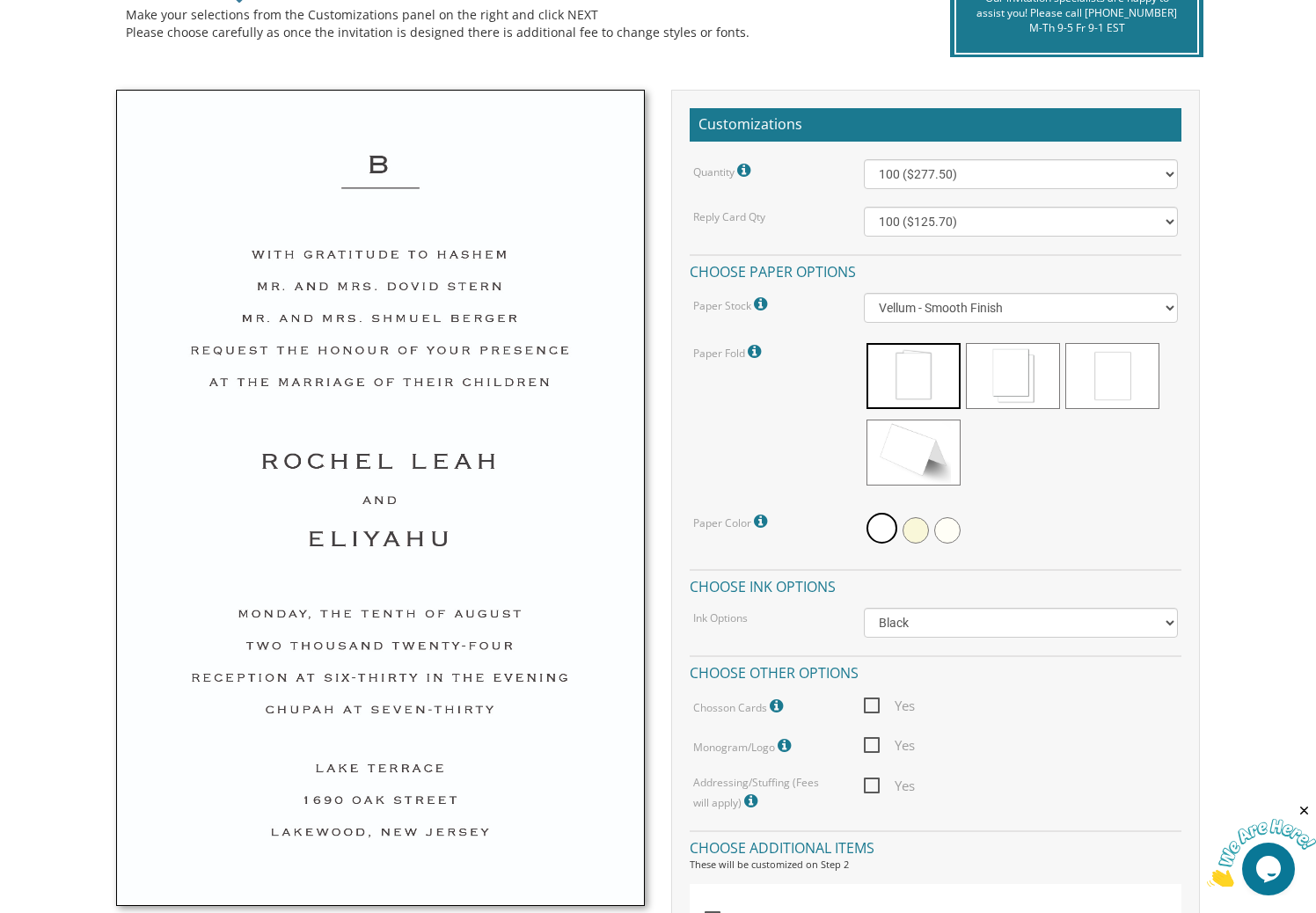
click at [412, 769] on img at bounding box center [381, 497] width 529 height 816
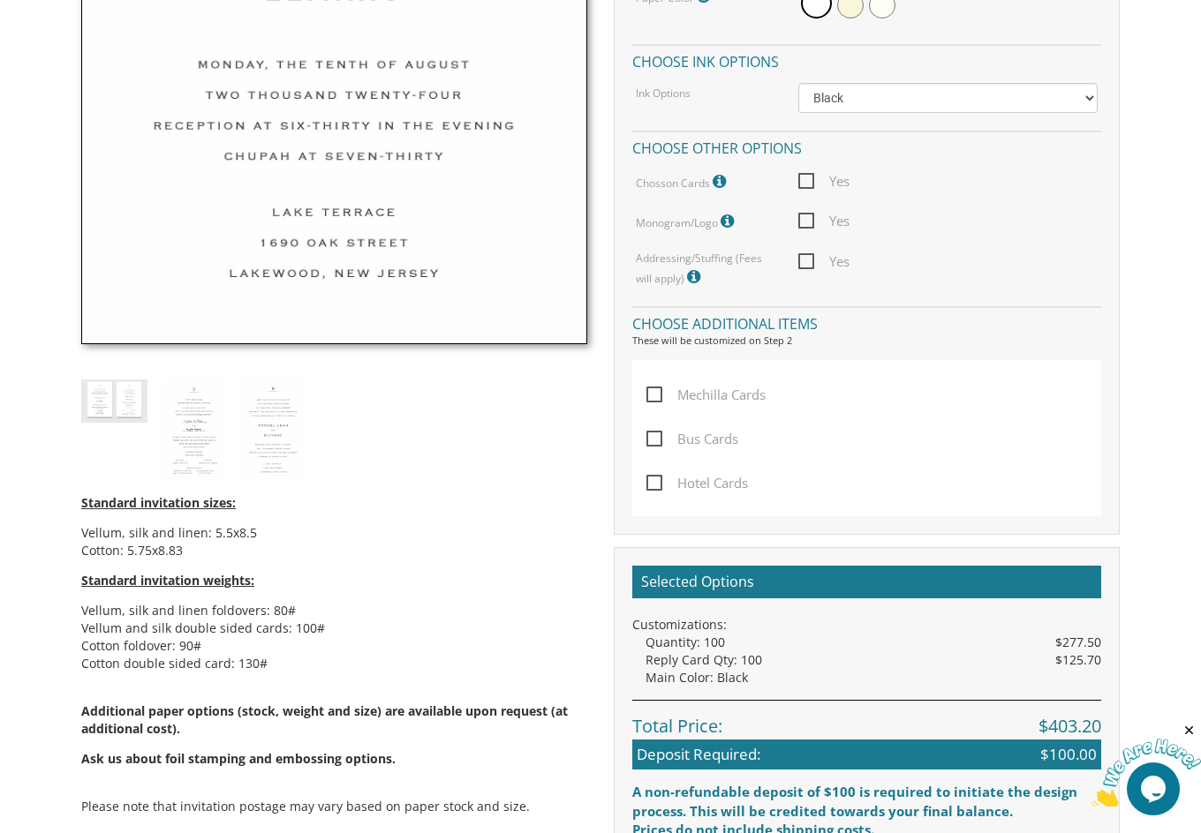
scroll to position [965, 0]
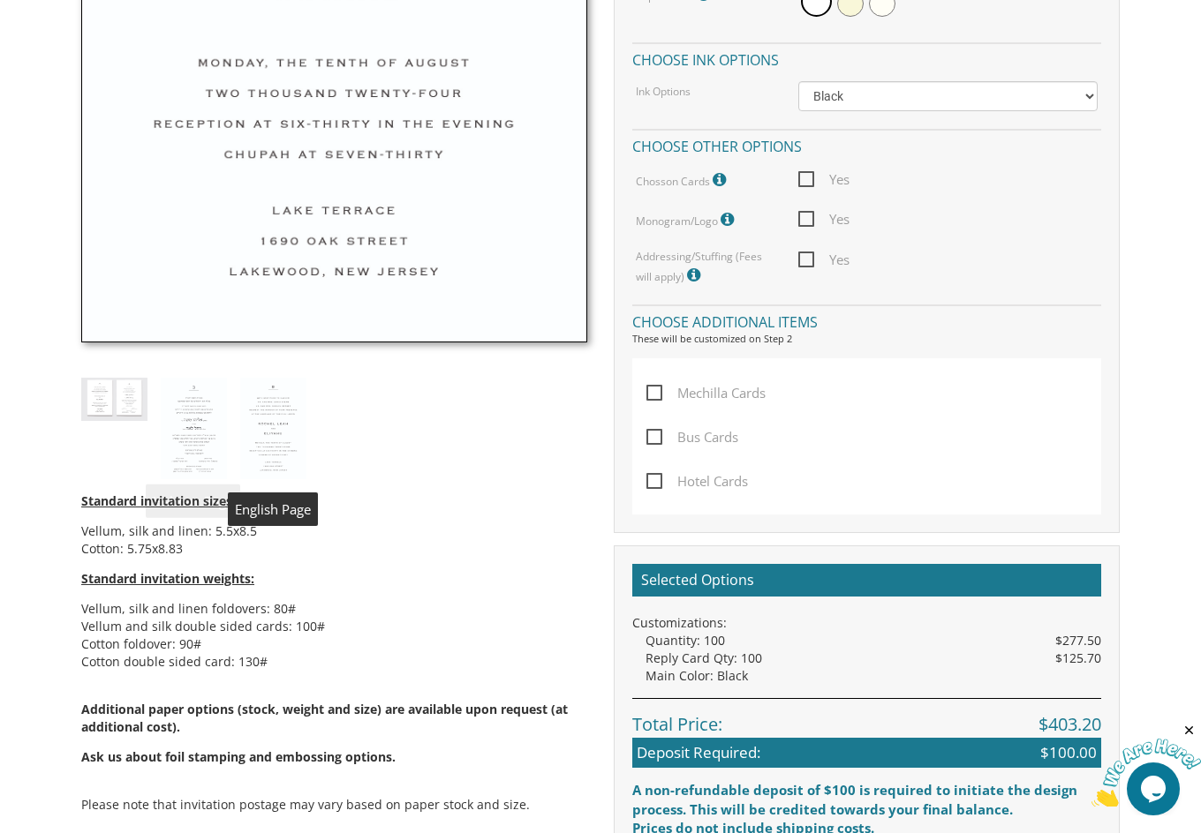
click at [260, 431] on img at bounding box center [273, 429] width 66 height 102
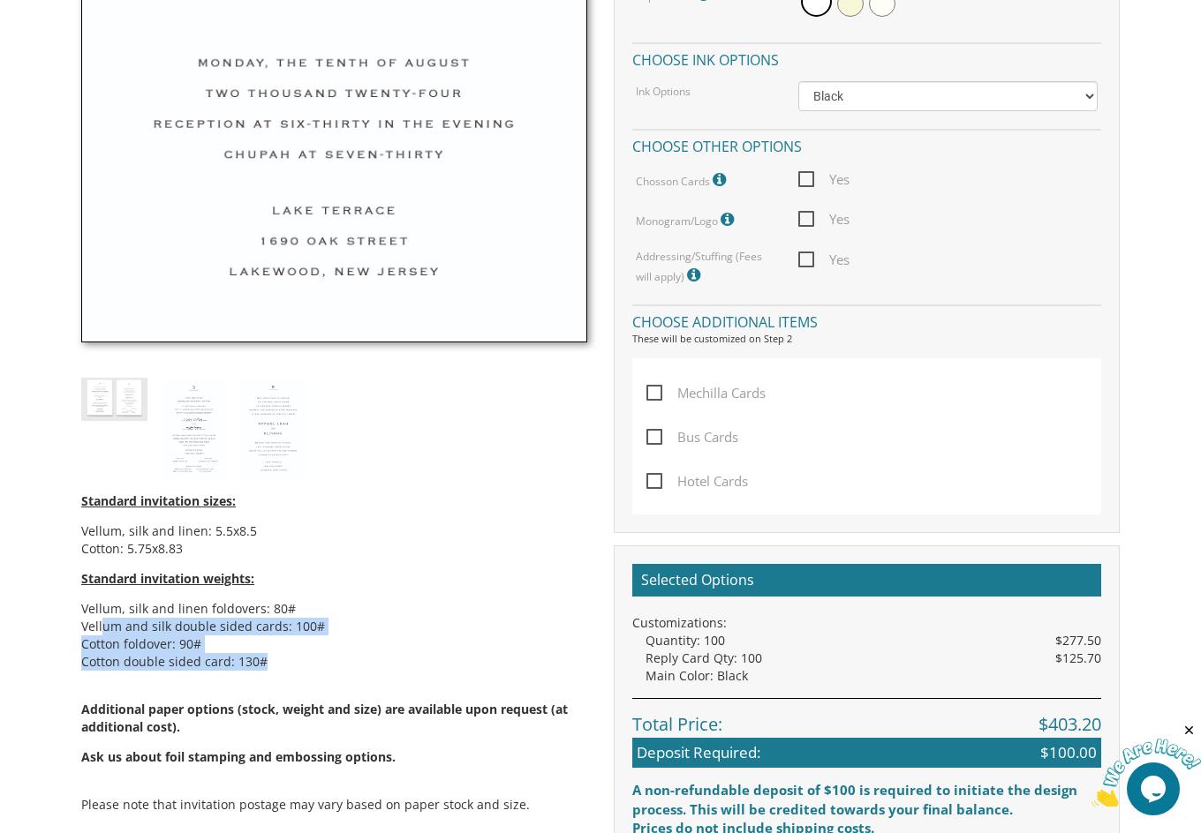
drag, startPoint x: 253, startPoint y: 659, endPoint x: 109, endPoint y: 635, distance: 146.9
click at [107, 635] on ul "Vellum, silk and linen foldovers: 80# Vellum and silk double sided cards: 100# …" at bounding box center [334, 635] width 506 height 71
click at [115, 636] on li "Cotton foldover: 90#" at bounding box center [334, 645] width 506 height 18
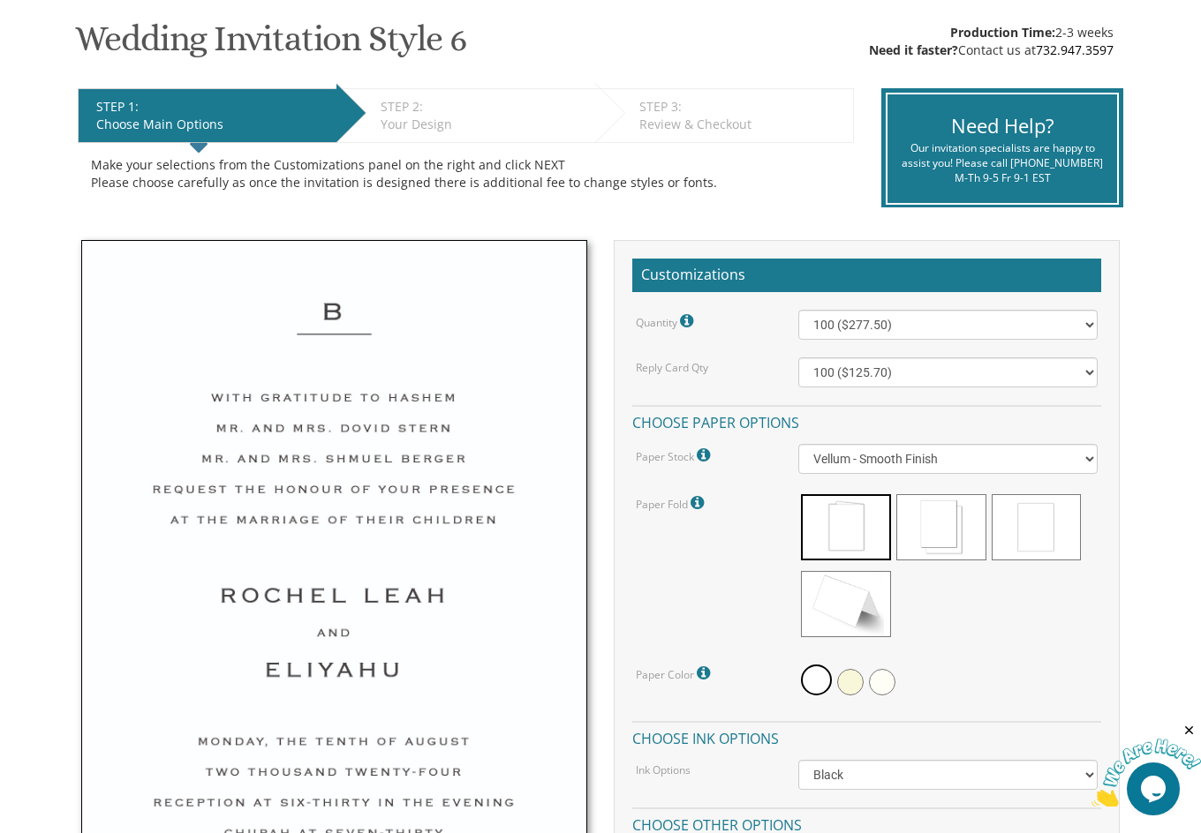
scroll to position [360, 0]
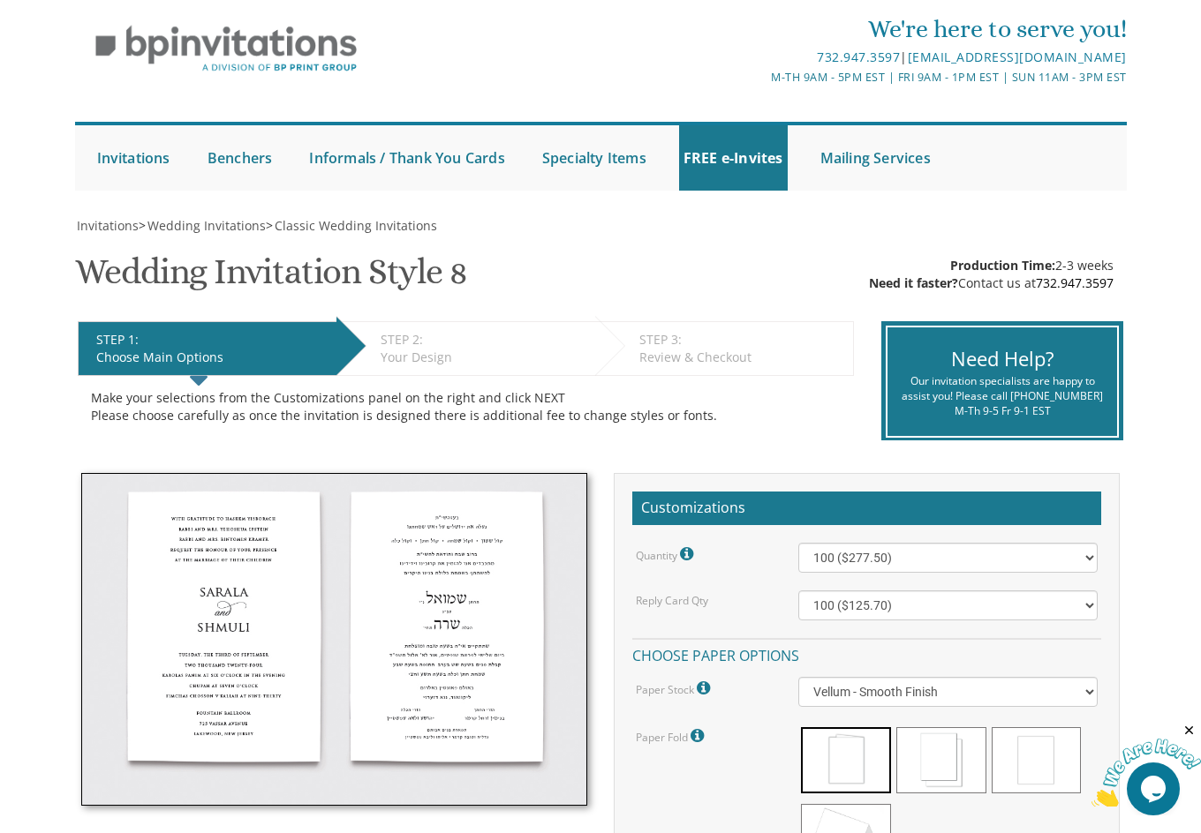
scroll to position [64, 0]
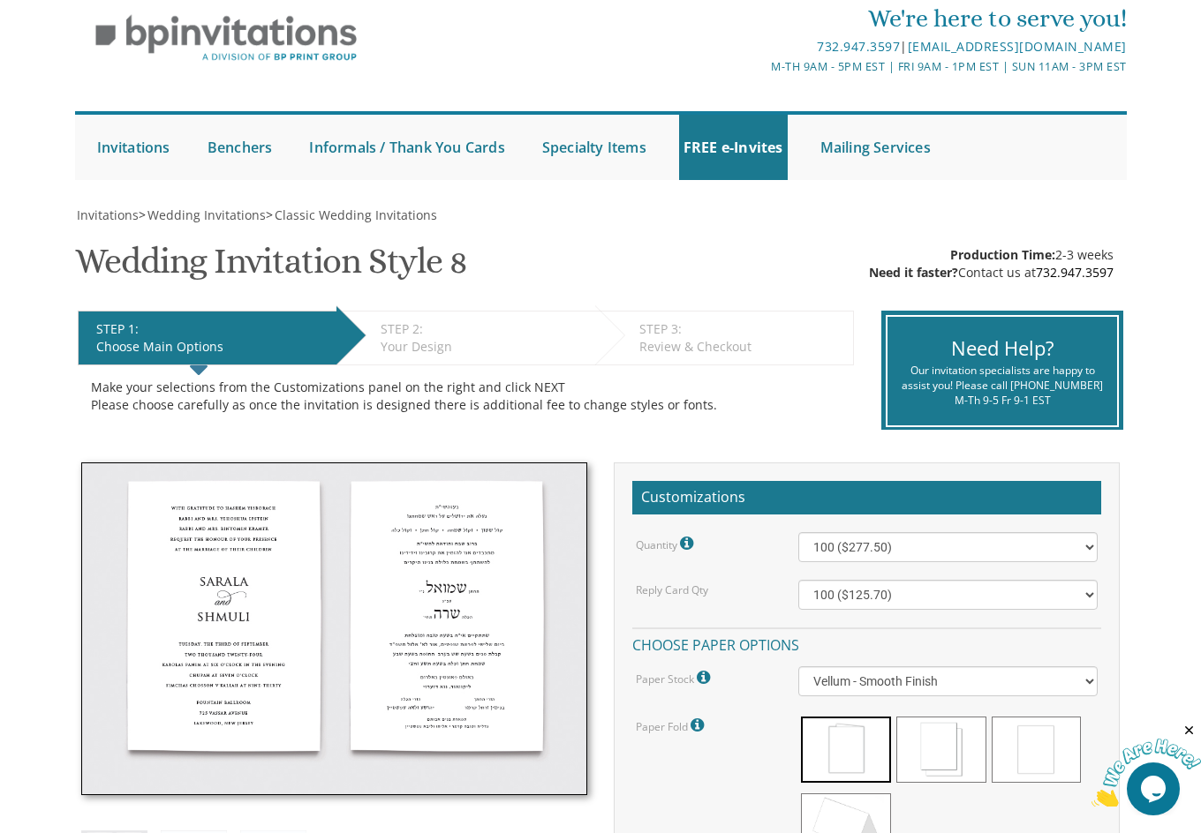
click at [219, 641] on img at bounding box center [334, 629] width 506 height 333
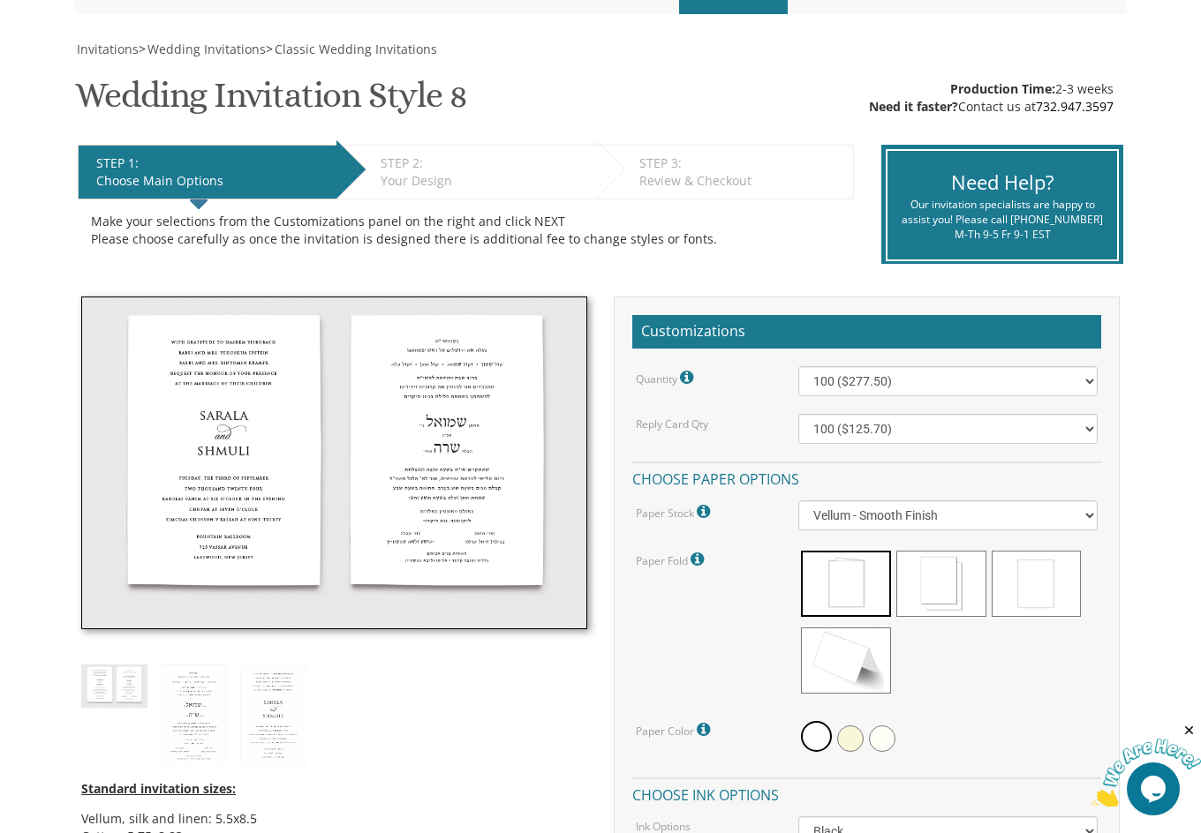
scroll to position [230, 0]
click at [301, 726] on img at bounding box center [273, 716] width 66 height 102
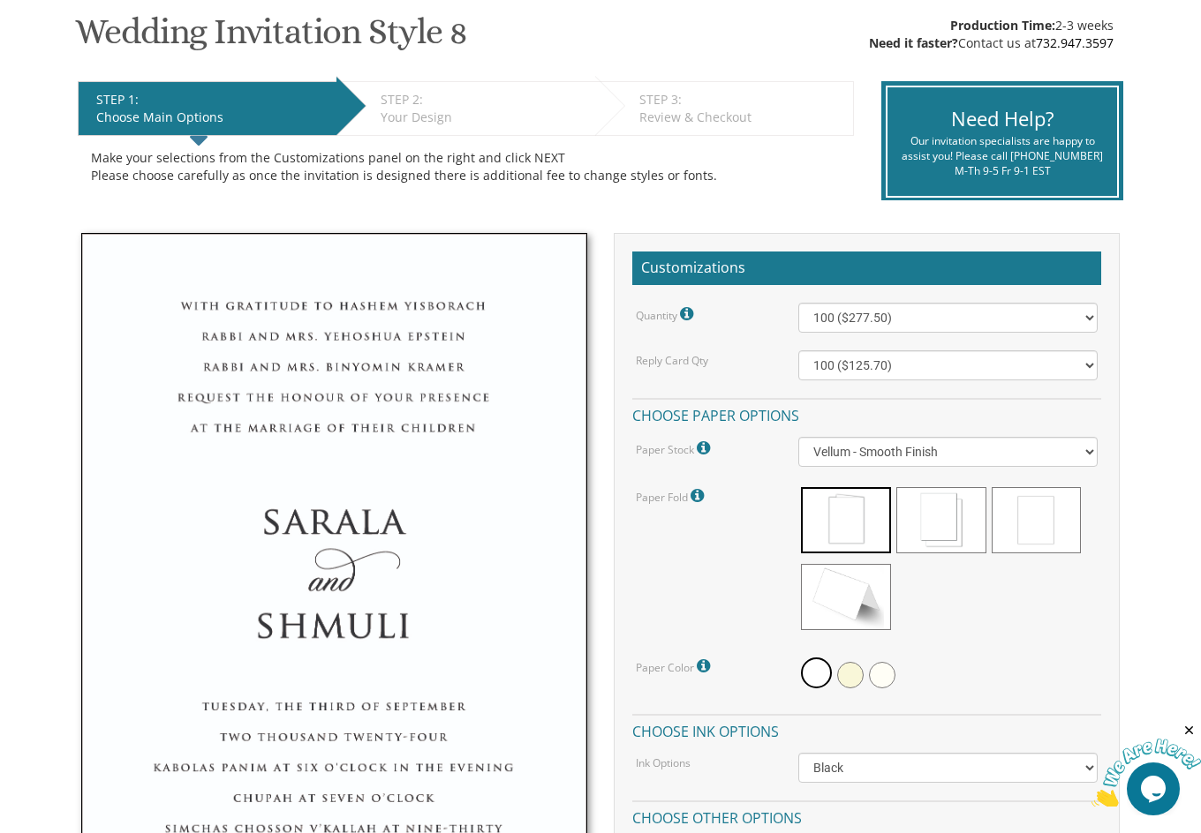
scroll to position [298, 0]
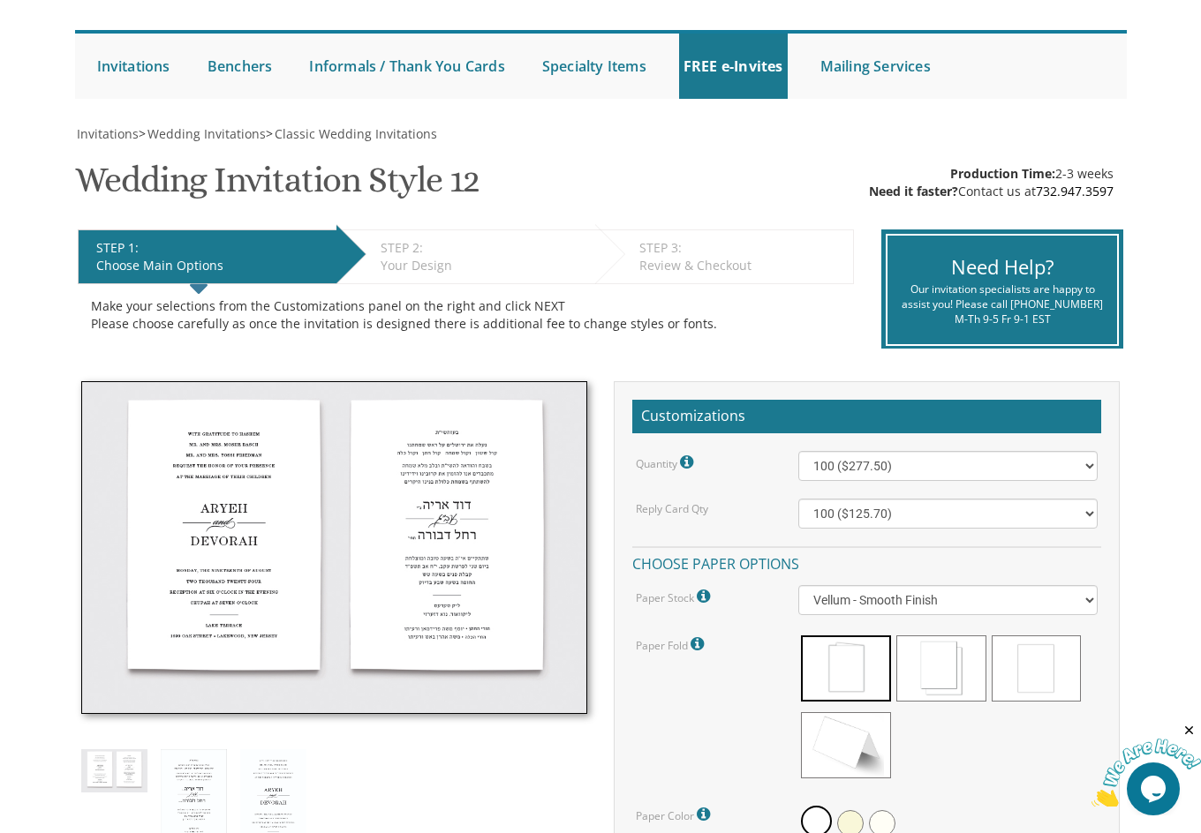
scroll to position [155, 0]
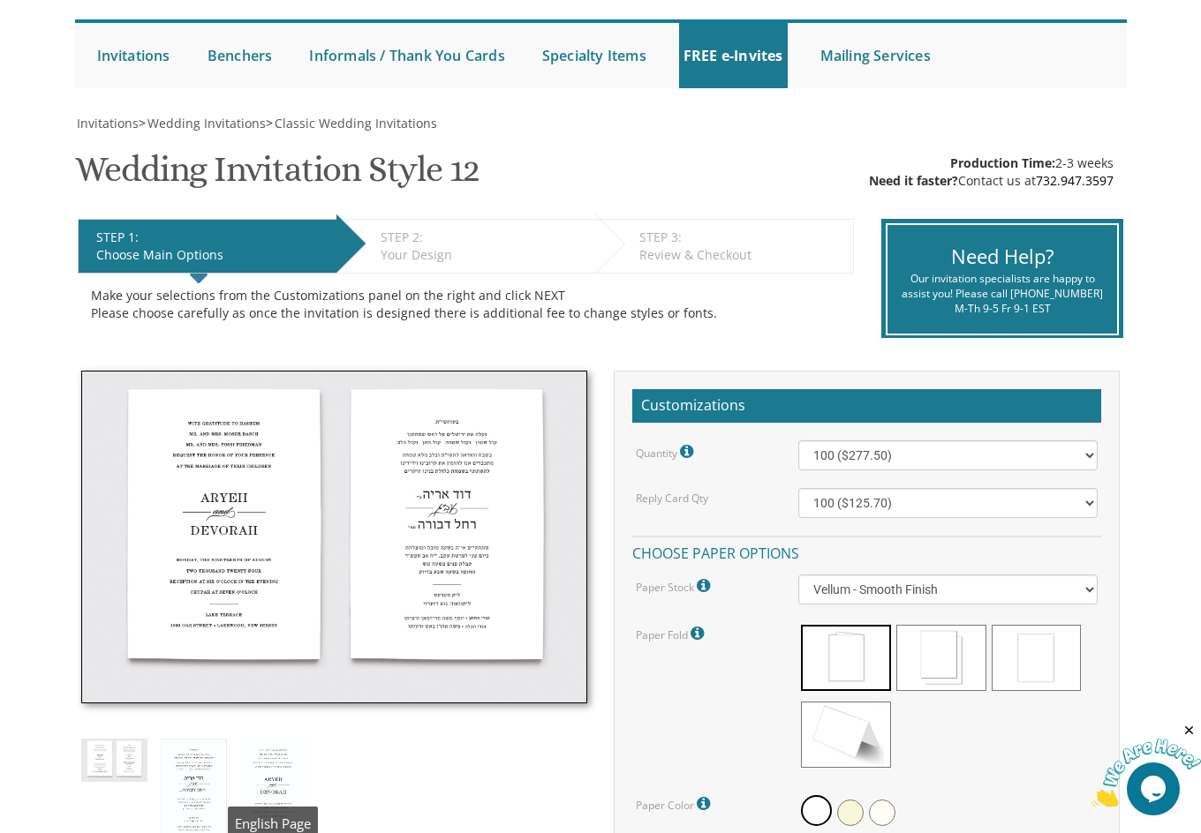
click at [267, 782] on img at bounding box center [273, 790] width 66 height 102
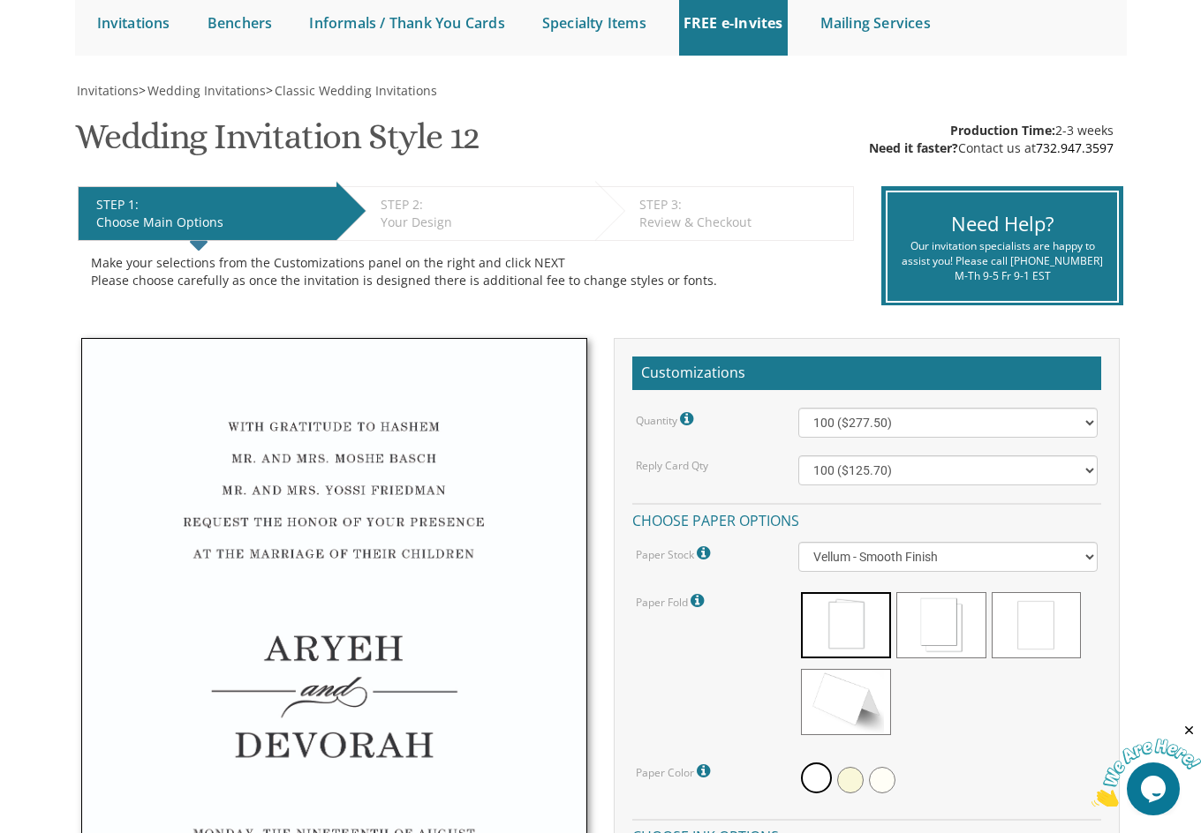
scroll to position [199, 0]
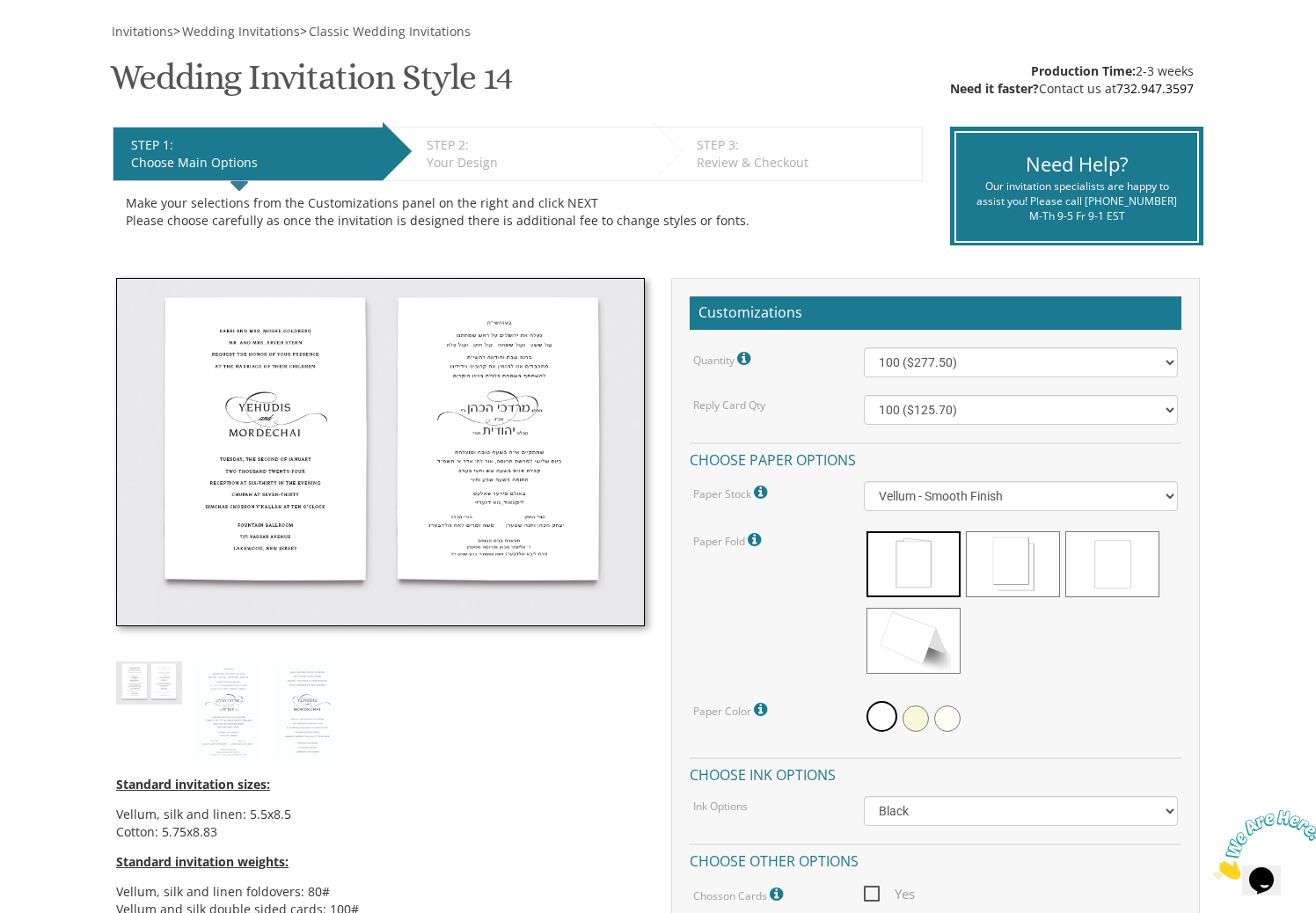
scroll to position [263, 0]
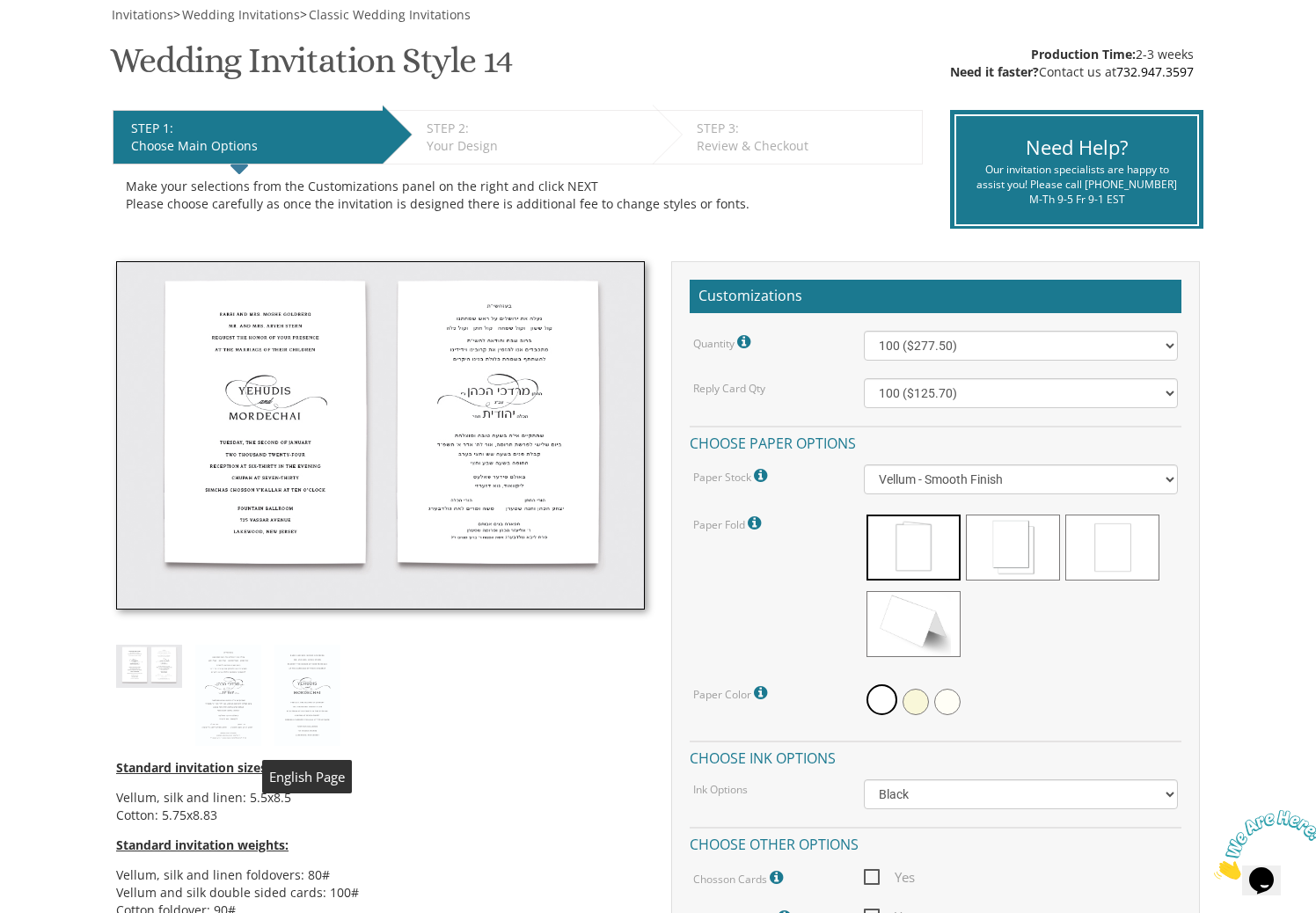
click at [289, 661] on img at bounding box center [307, 696] width 66 height 102
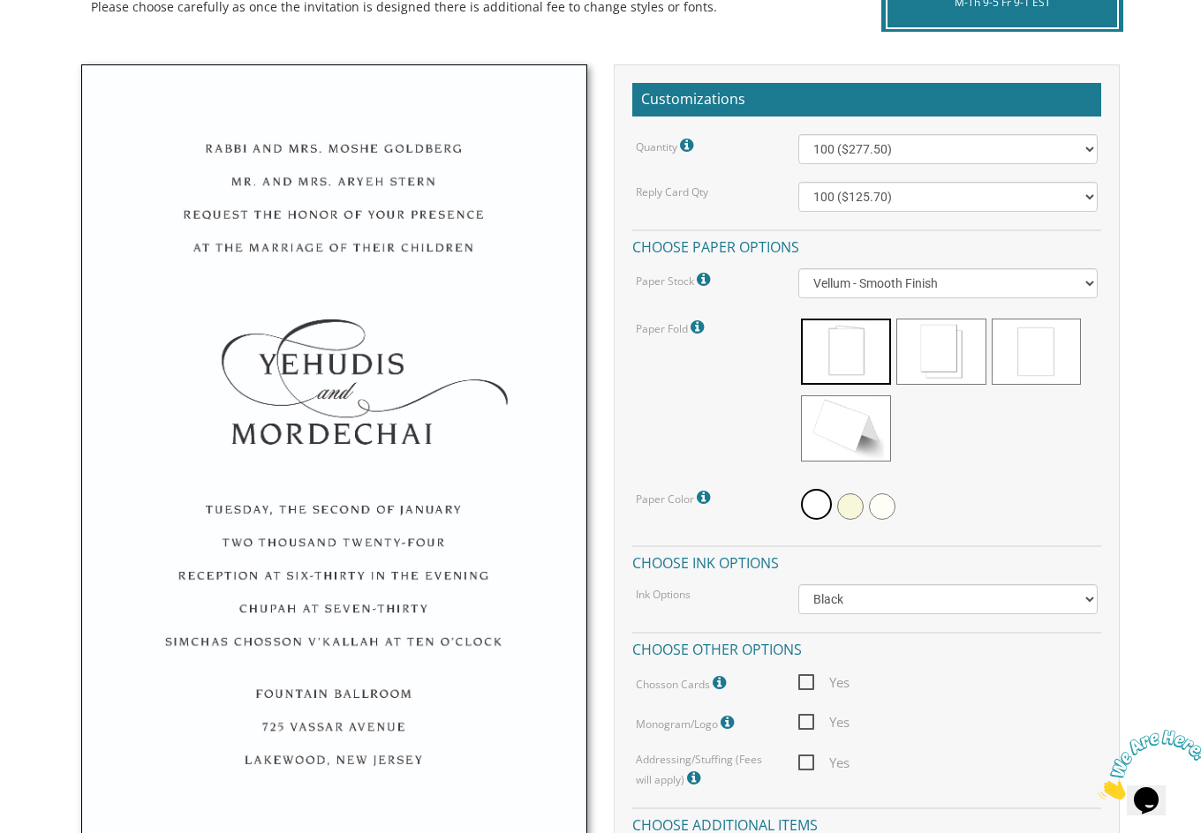
scroll to position [463, 0]
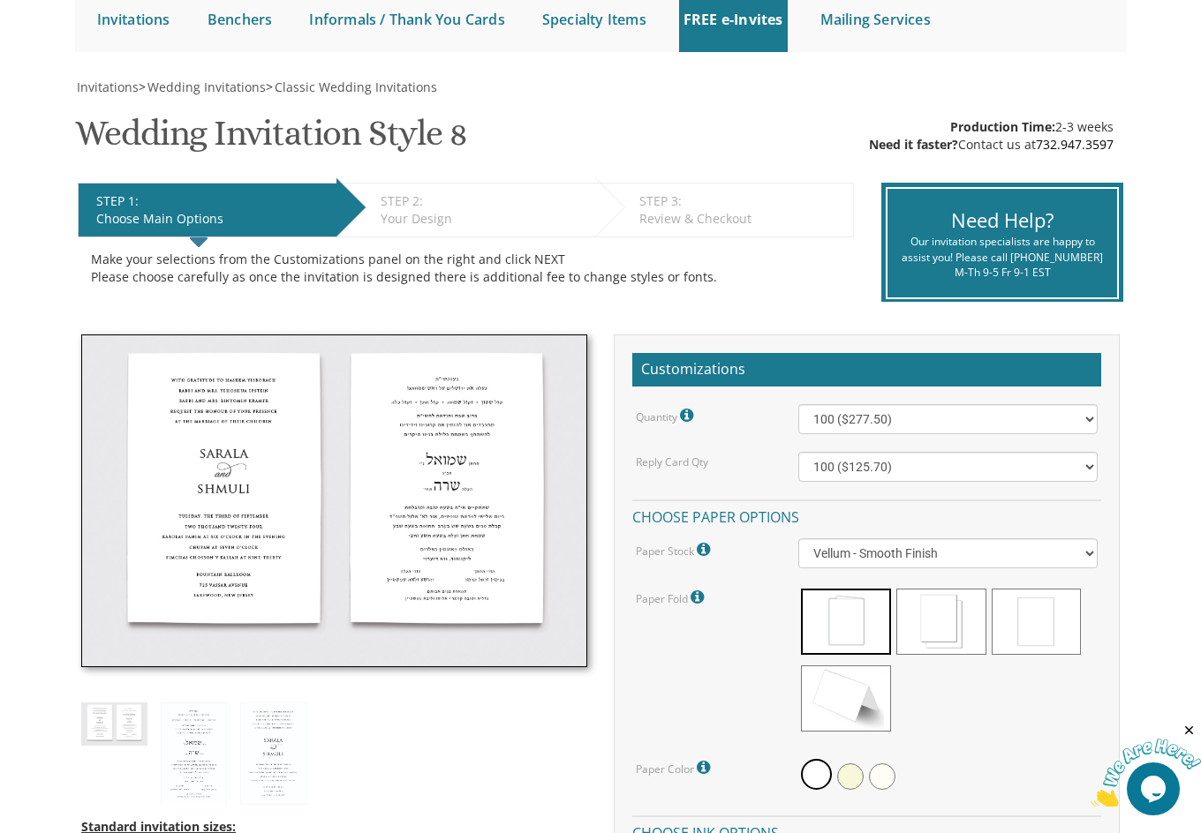
scroll to position [222, 0]
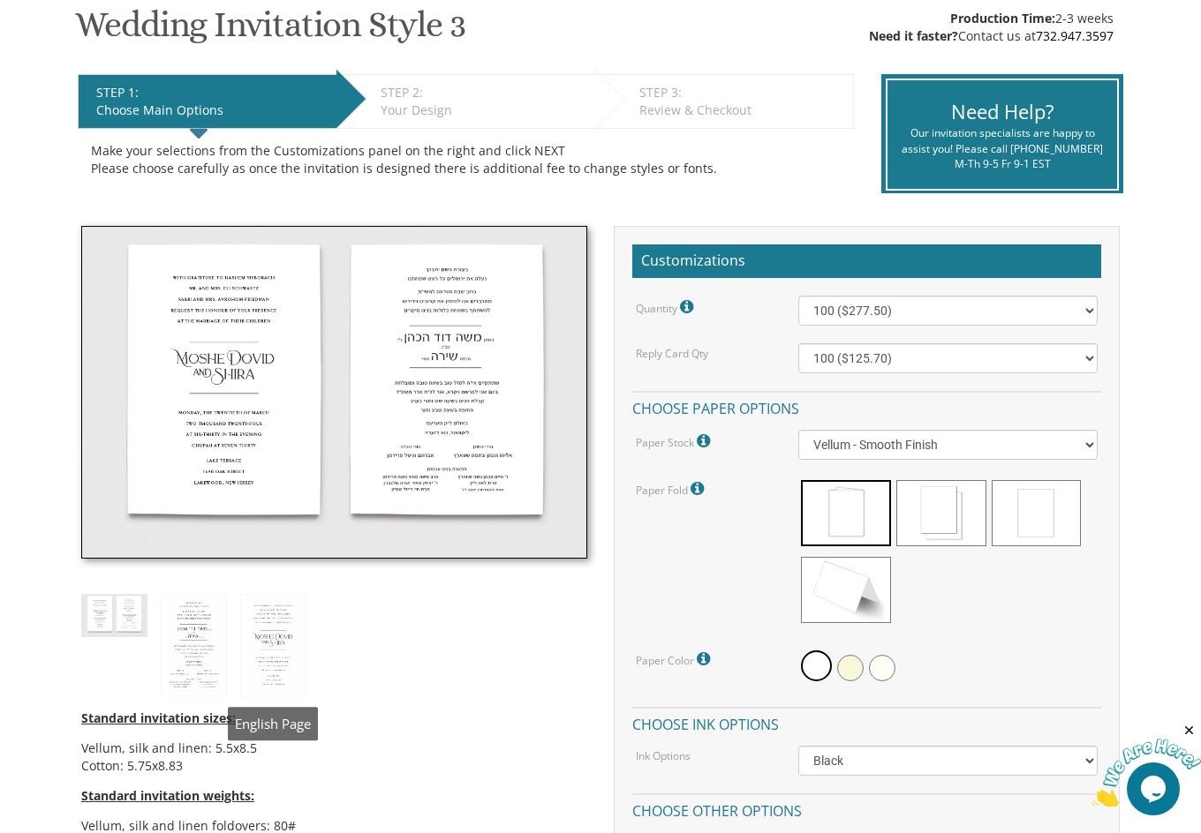
scroll to position [318, 0]
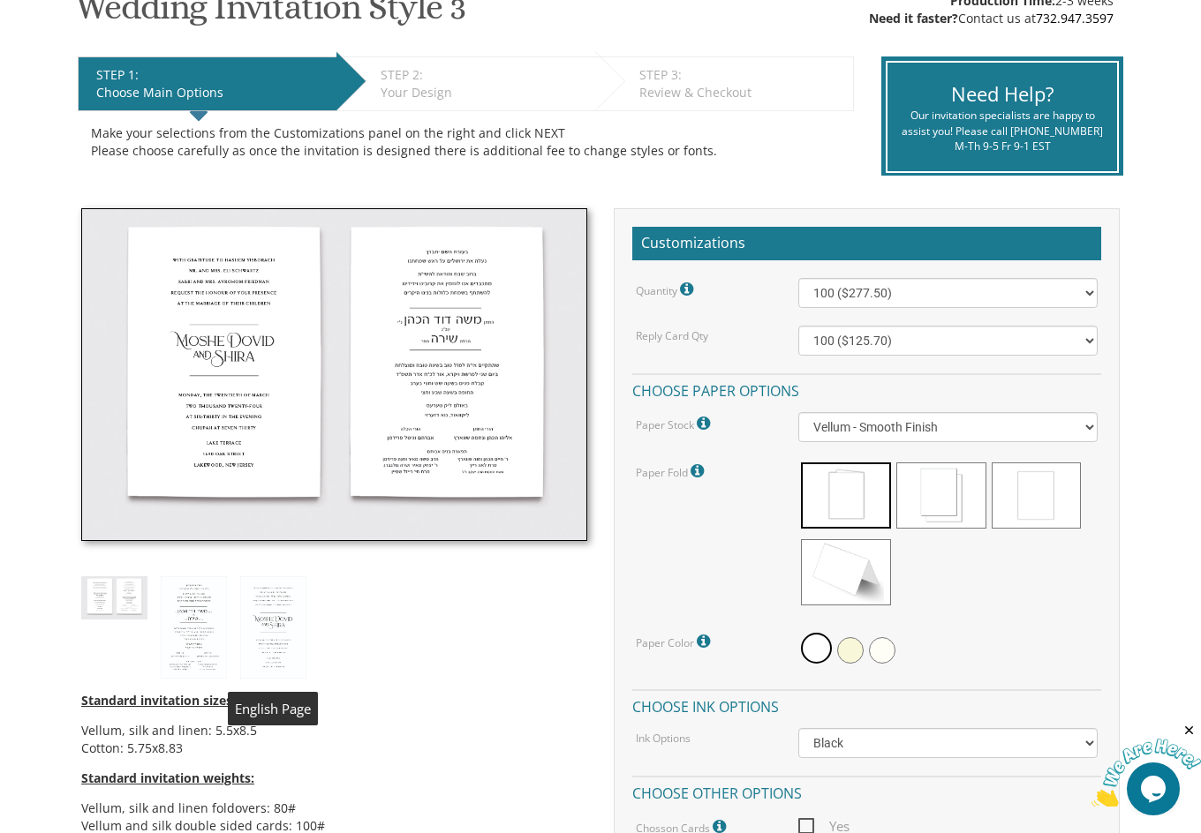
click at [269, 621] on img at bounding box center [273, 627] width 66 height 102
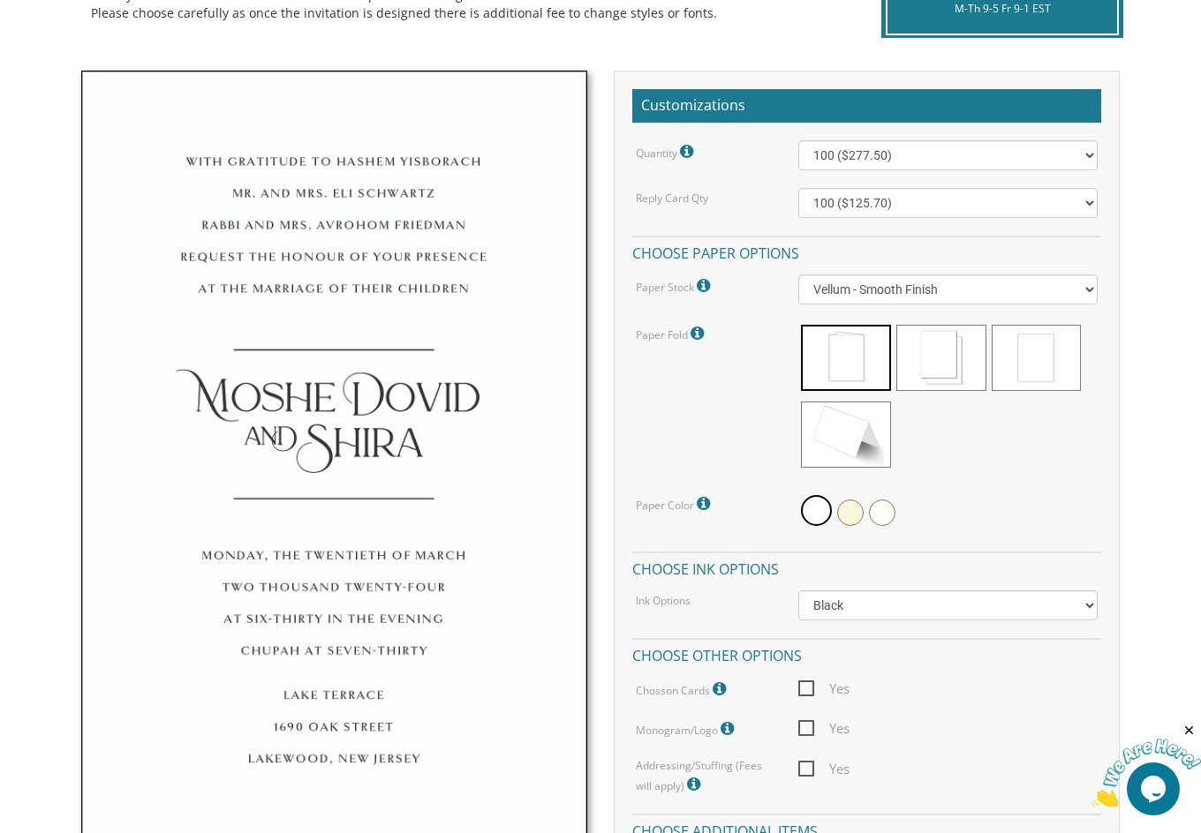
scroll to position [429, 0]
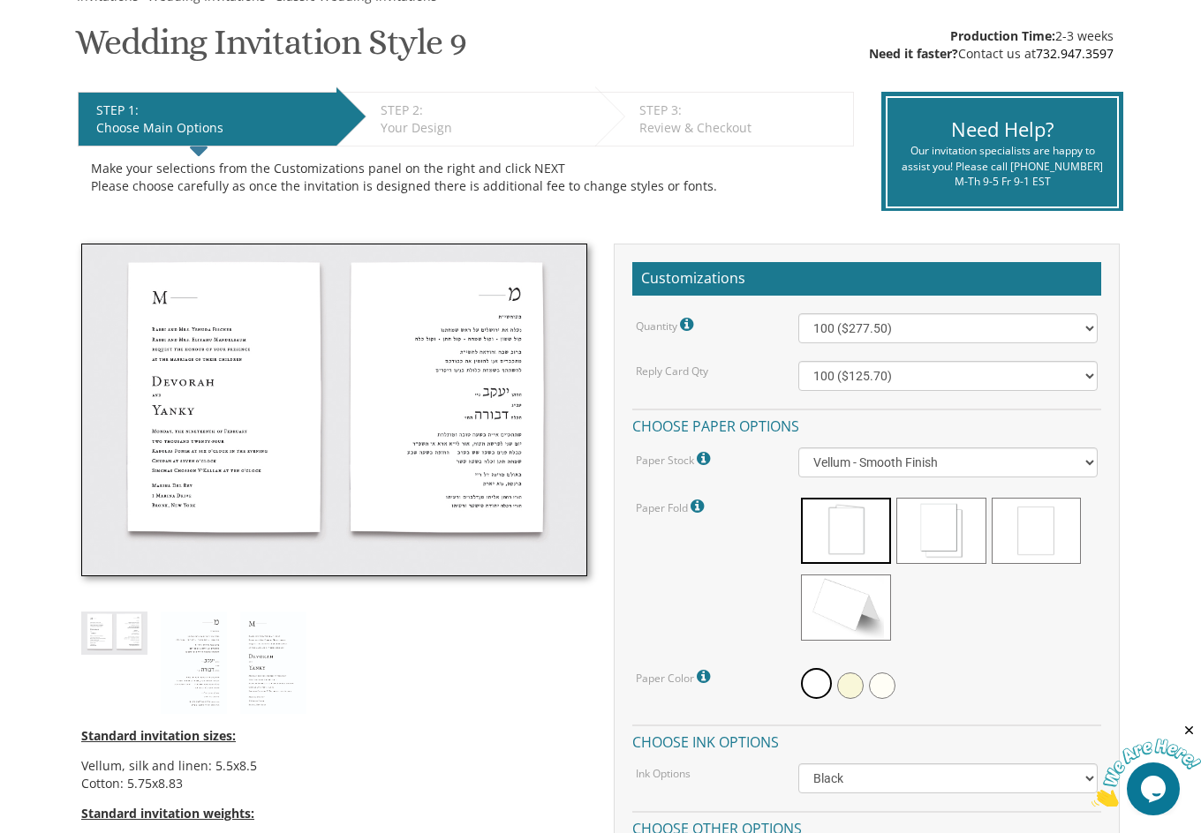
scroll to position [297, 0]
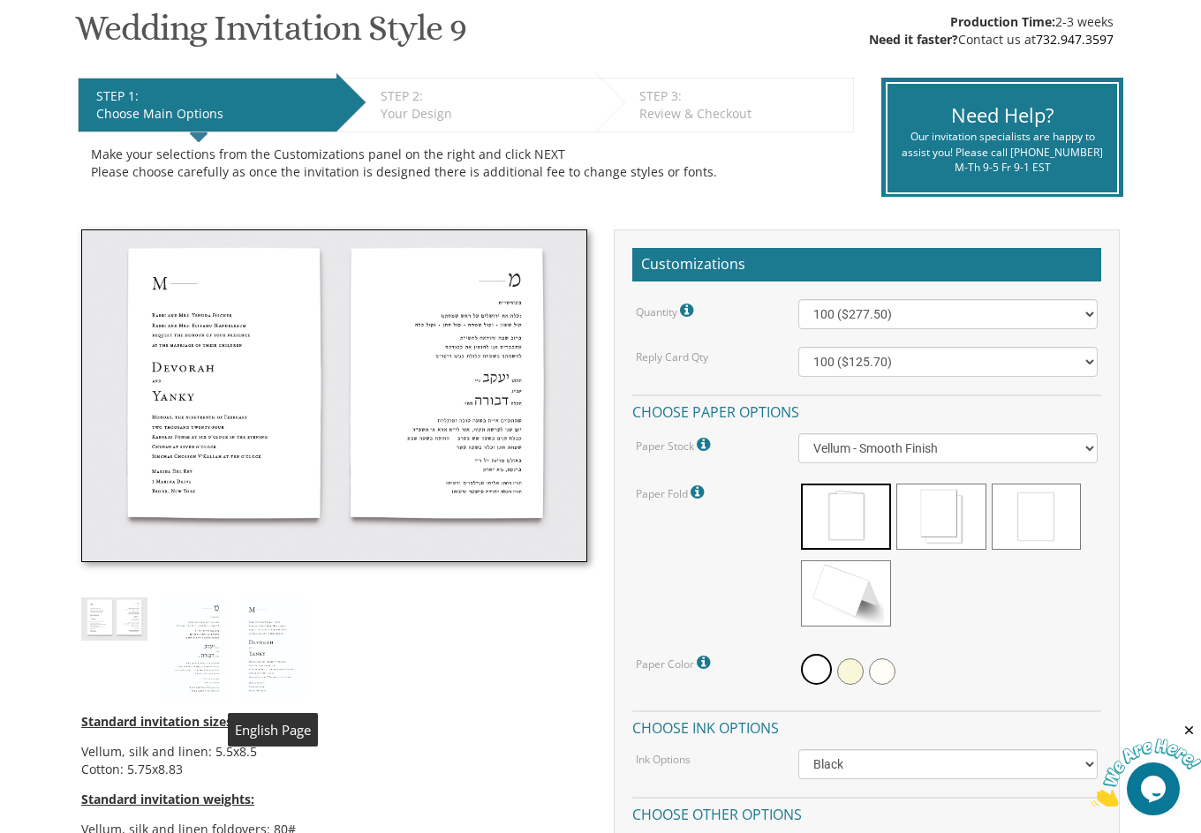
click at [287, 640] on img at bounding box center [273, 649] width 66 height 102
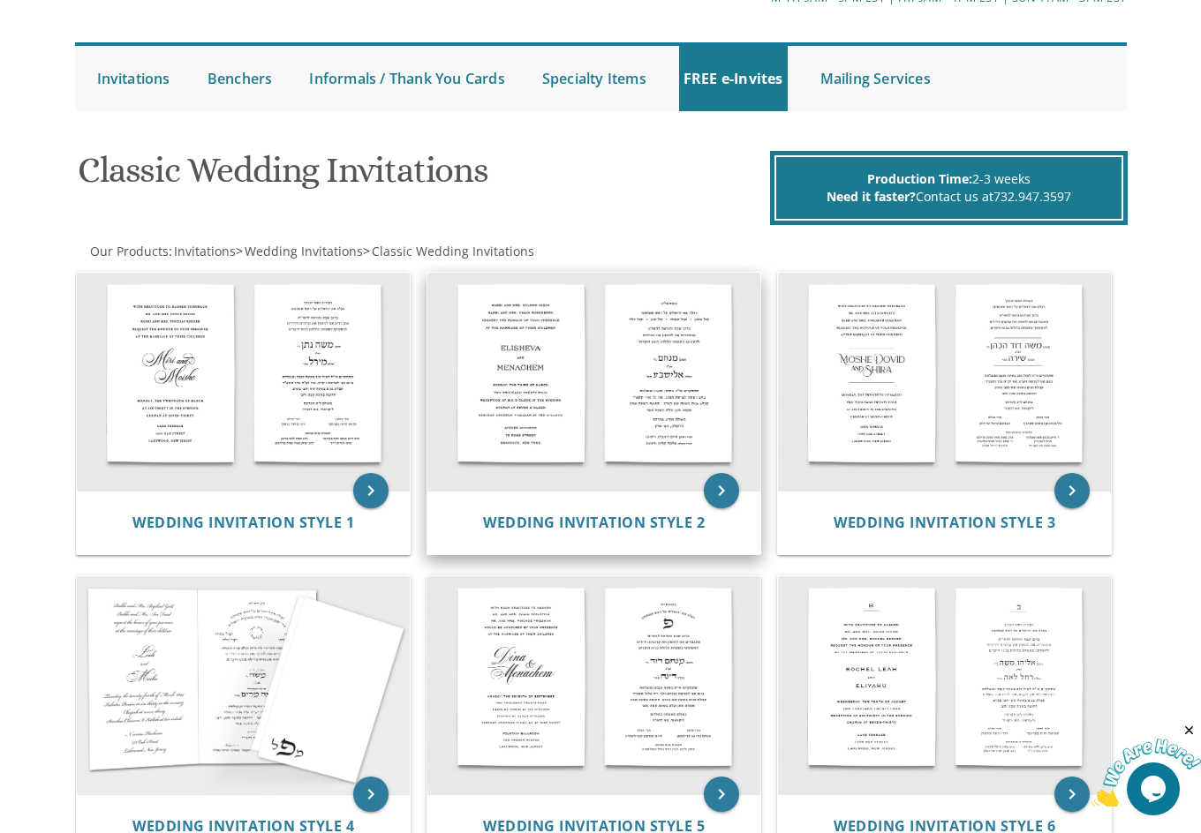
scroll to position [128, 0]
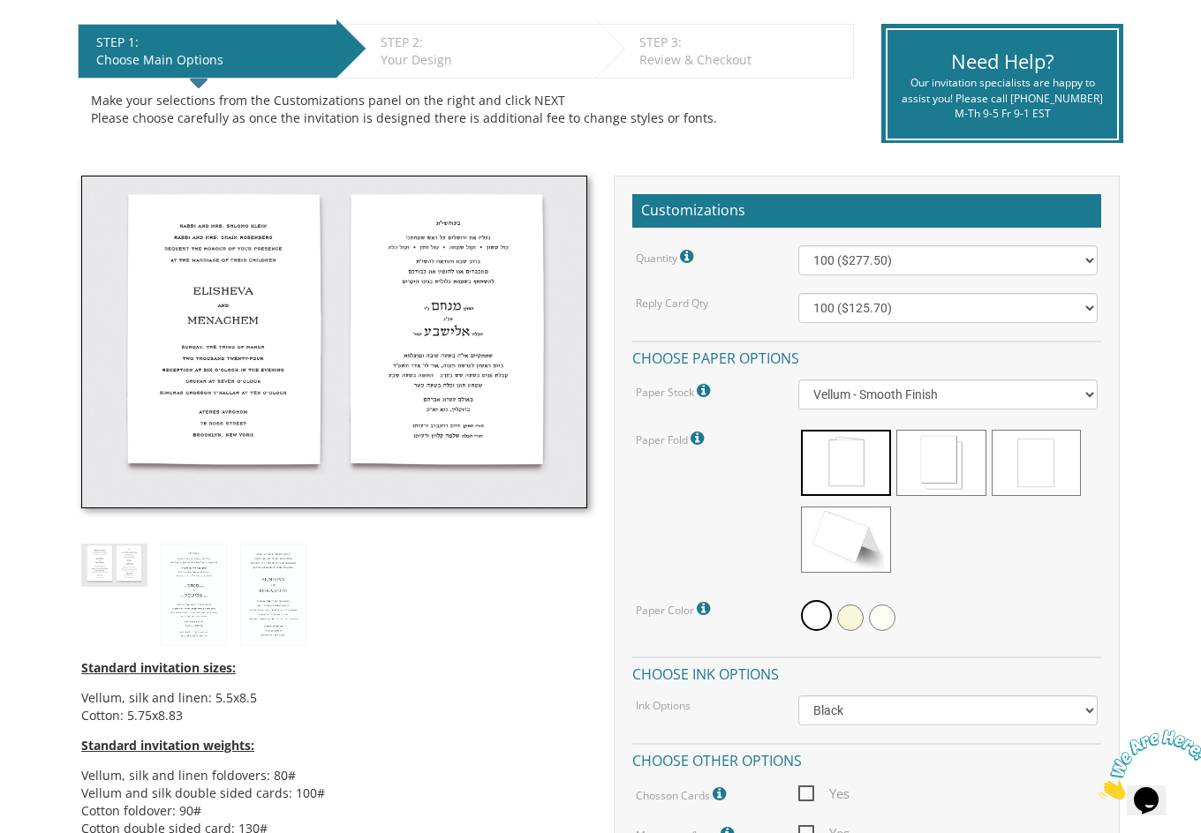
scroll to position [384, 0]
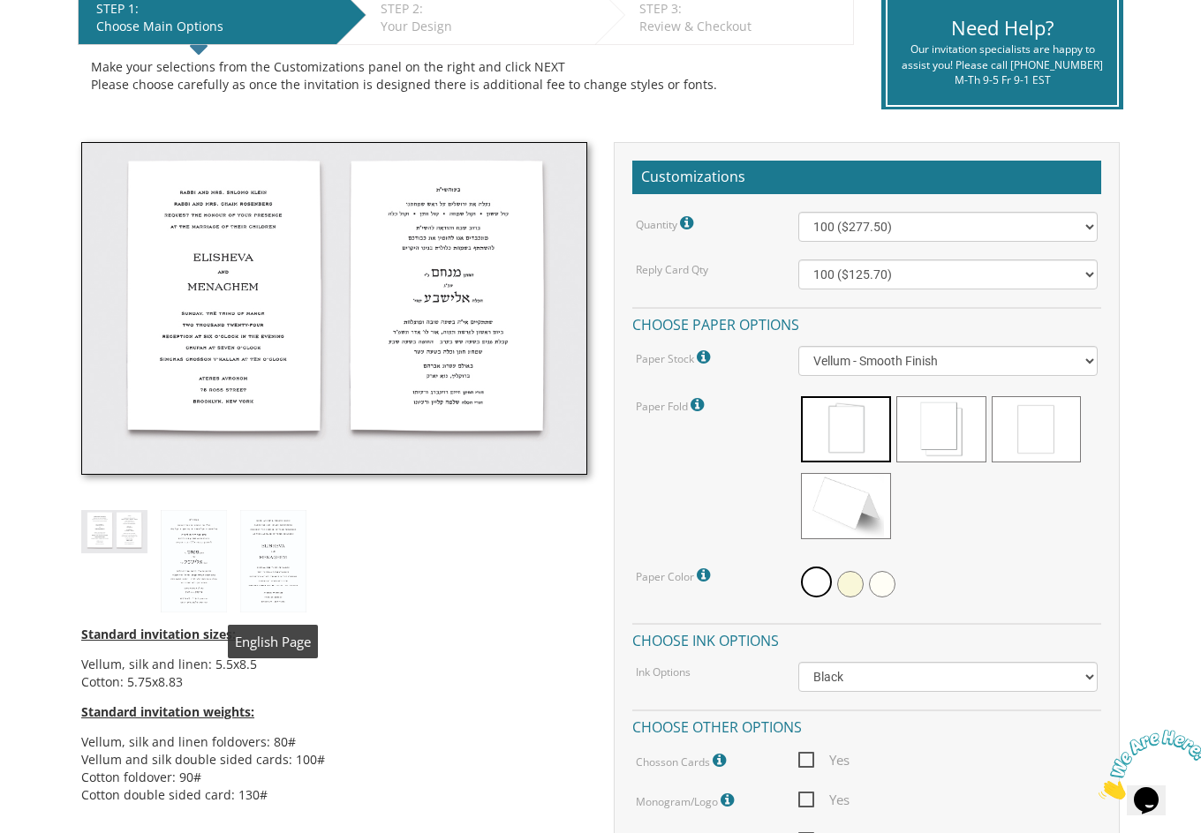
click at [293, 555] on img at bounding box center [273, 561] width 66 height 102
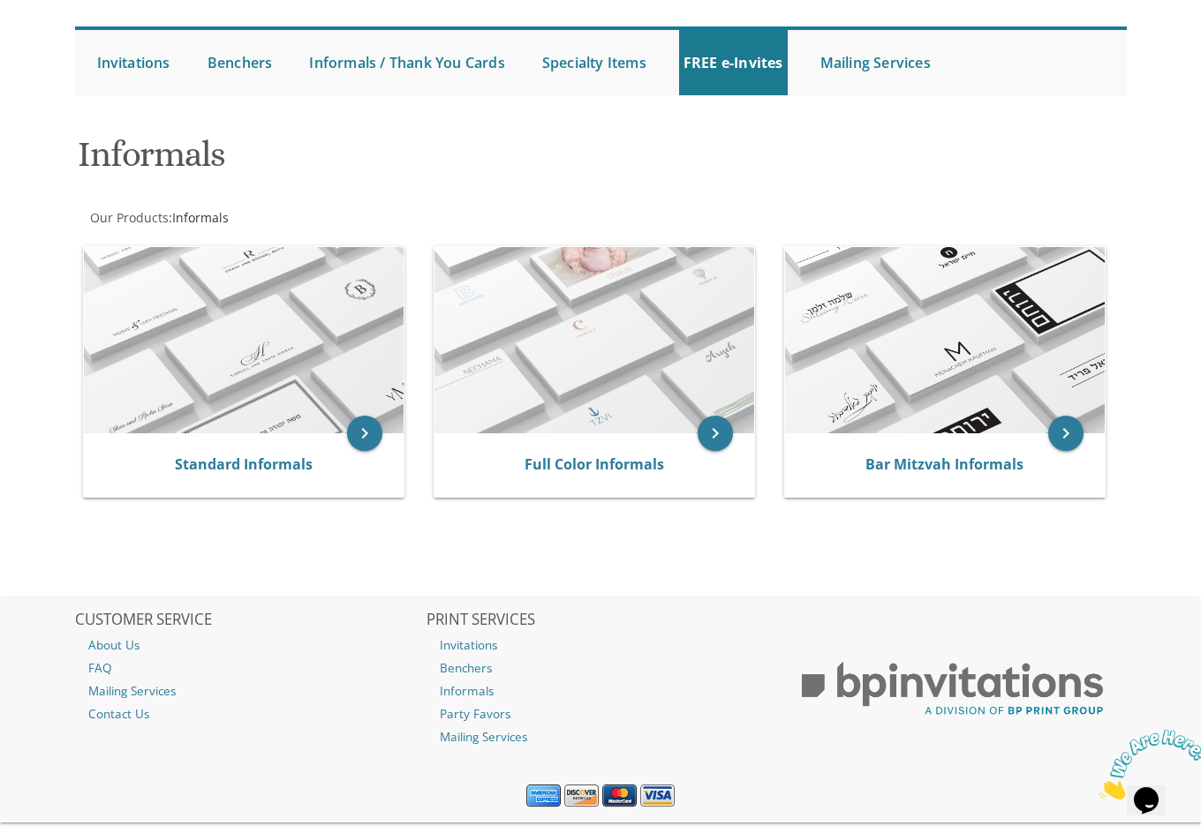
scroll to position [149, 0]
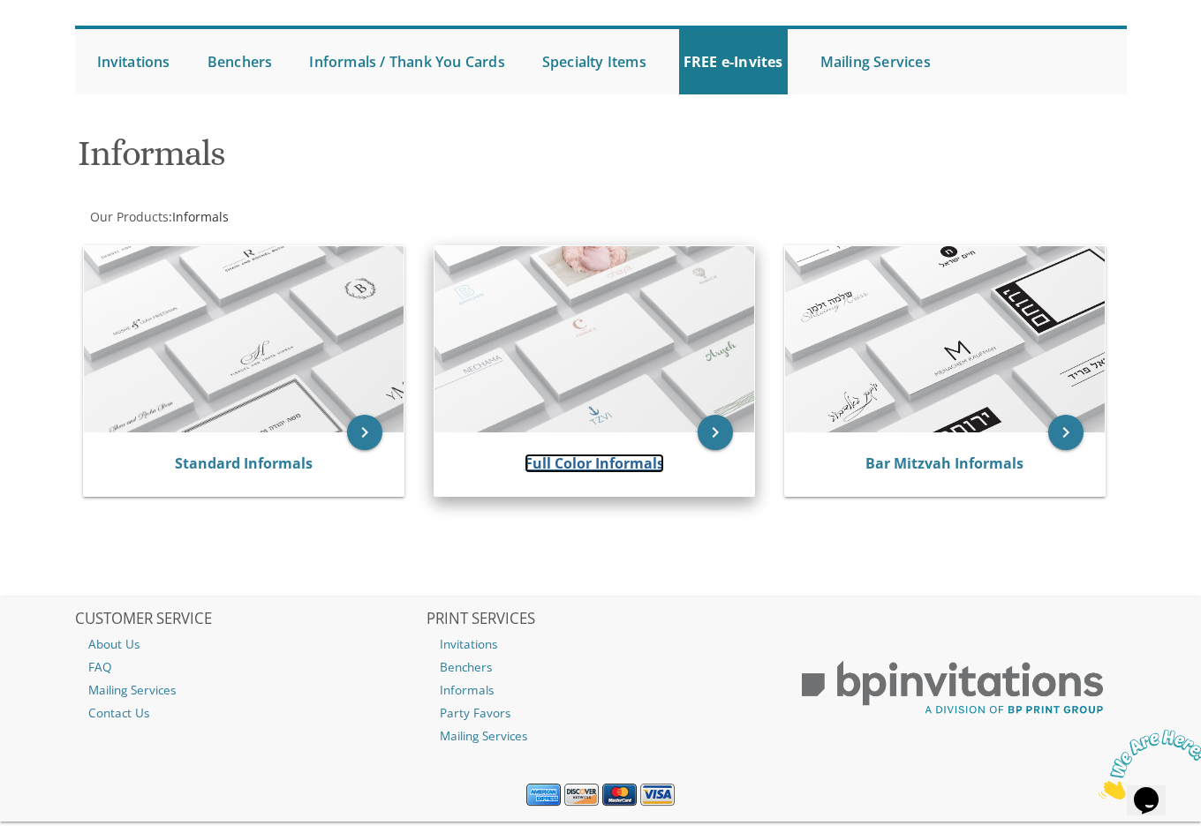
click at [561, 460] on link "Full Color Informals" at bounding box center [593, 463] width 139 height 19
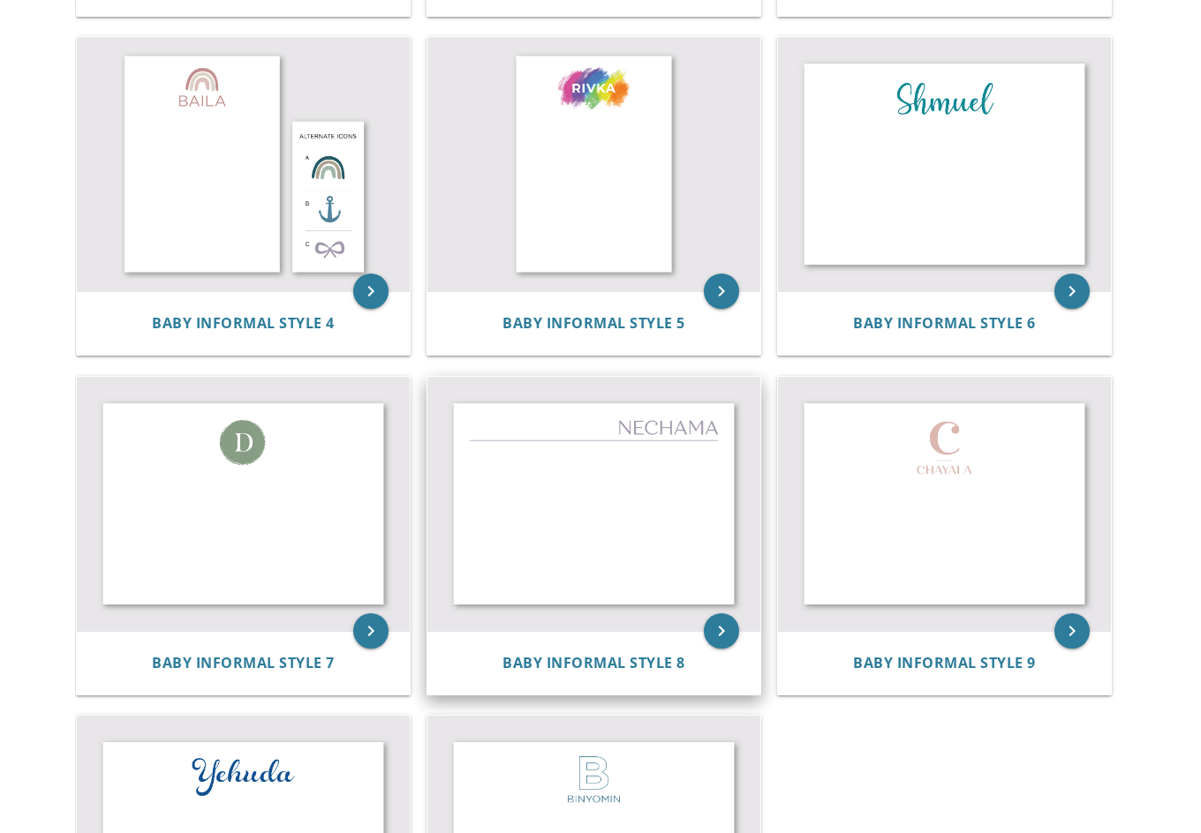
scroll to position [704, 0]
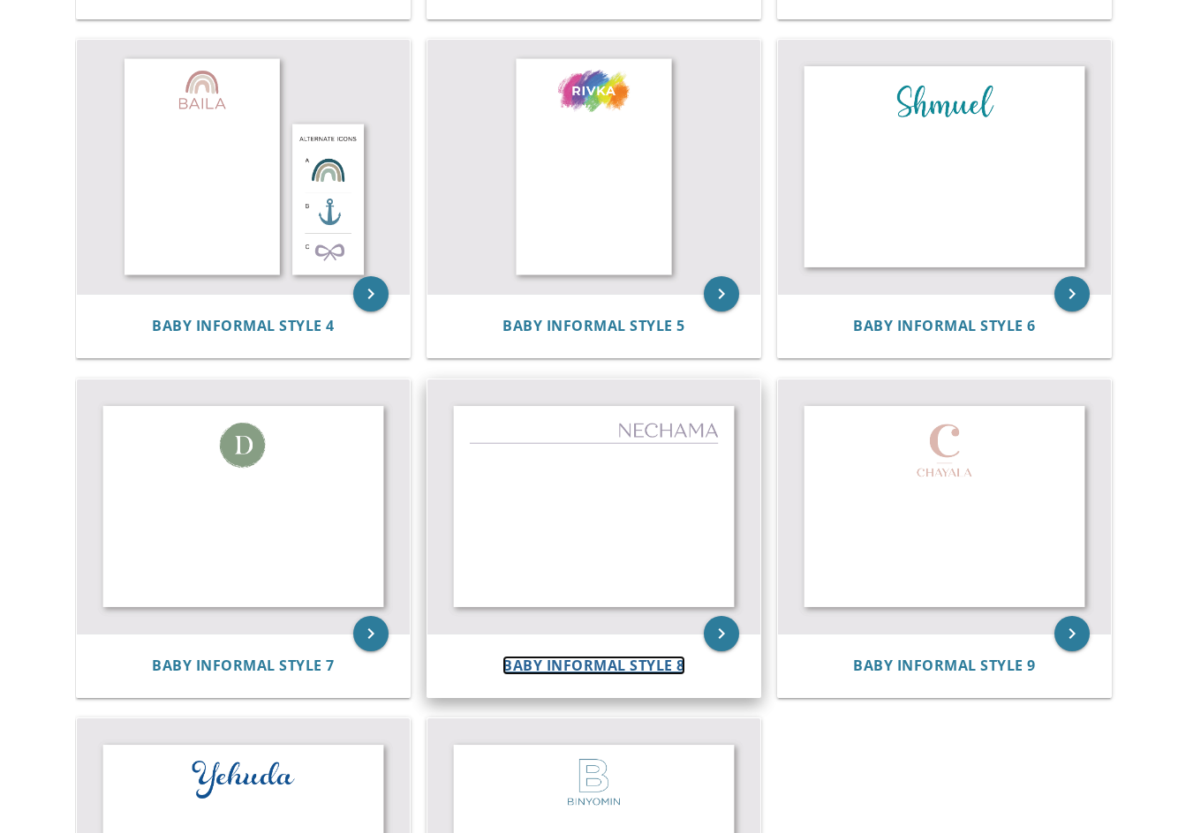
click at [614, 672] on span "Baby Informal Style 8" at bounding box center [593, 665] width 183 height 19
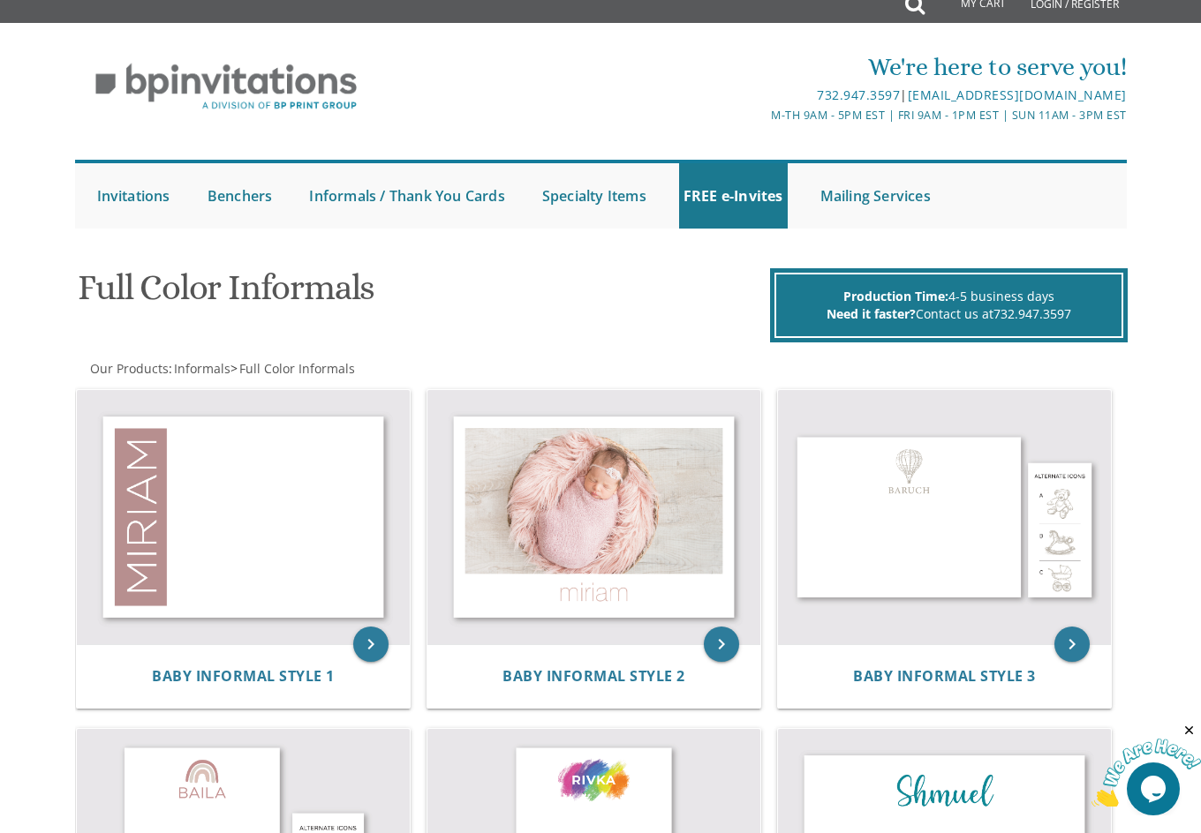
scroll to position [0, 0]
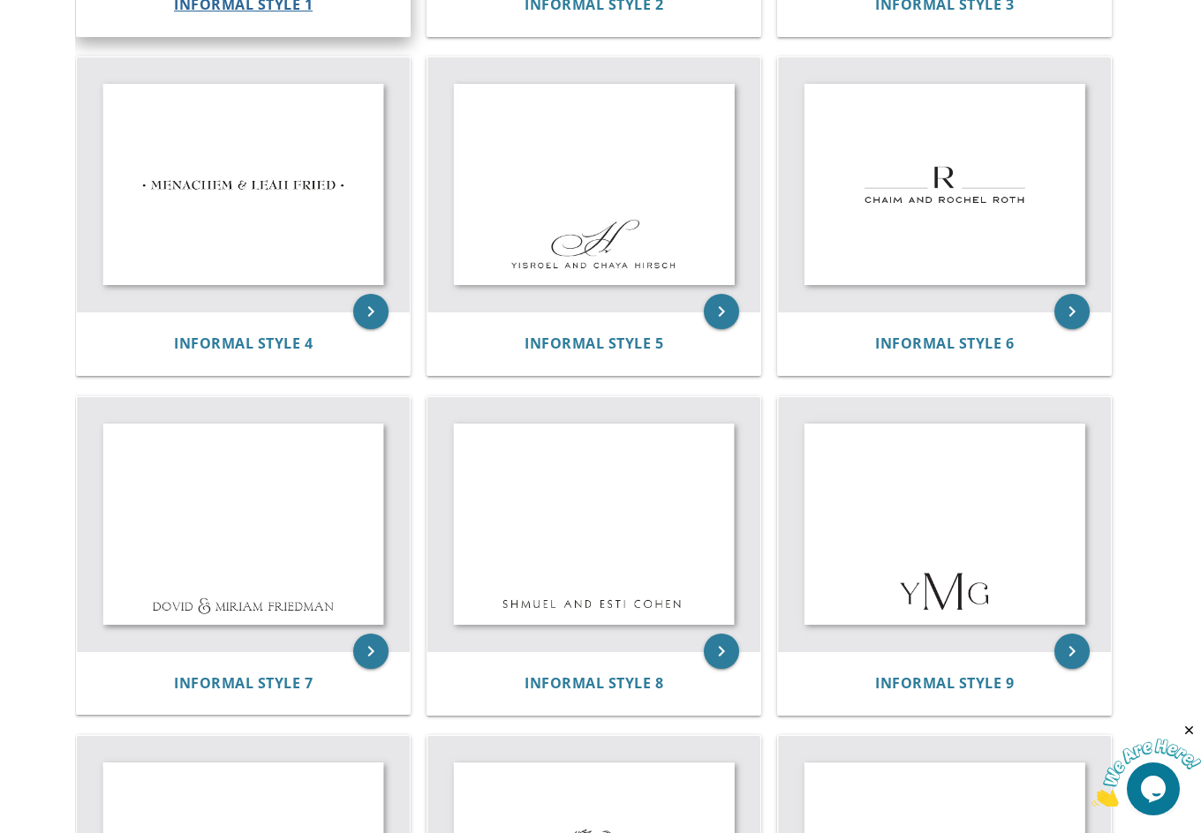
scroll to position [715, 0]
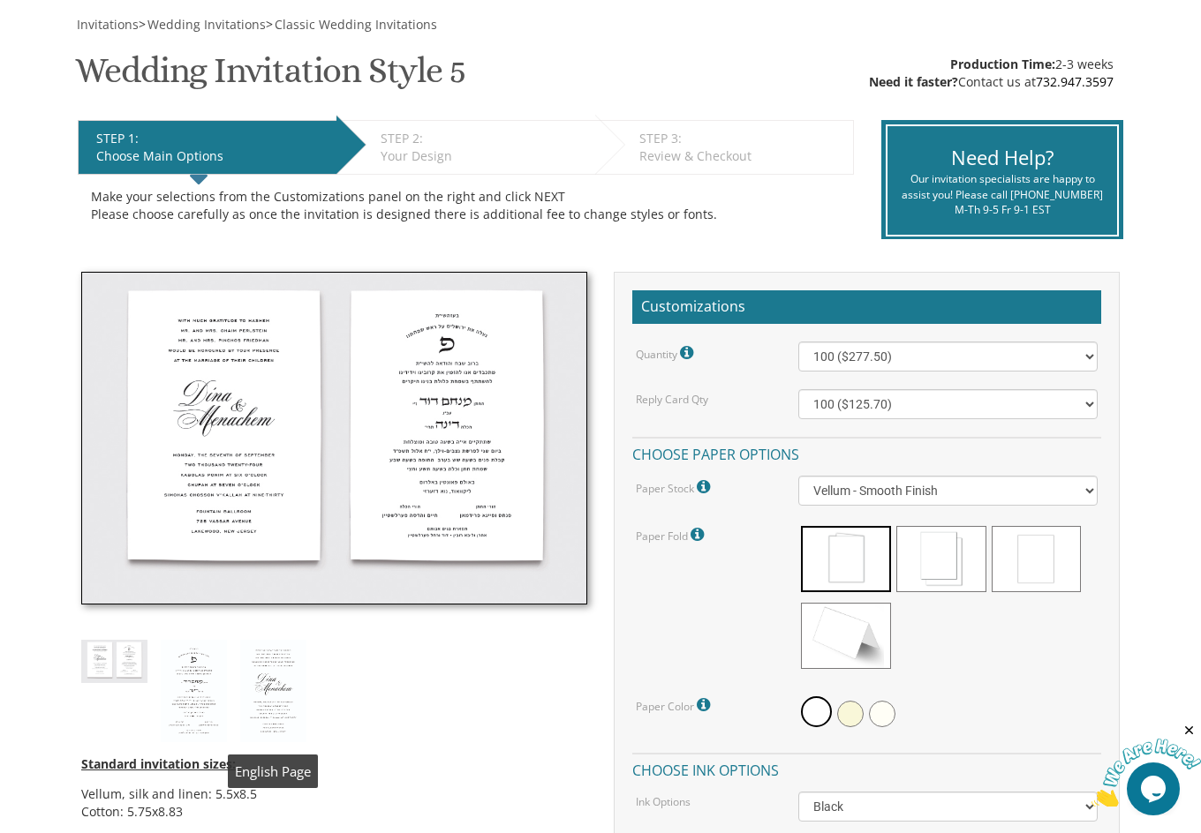
scroll to position [258, 0]
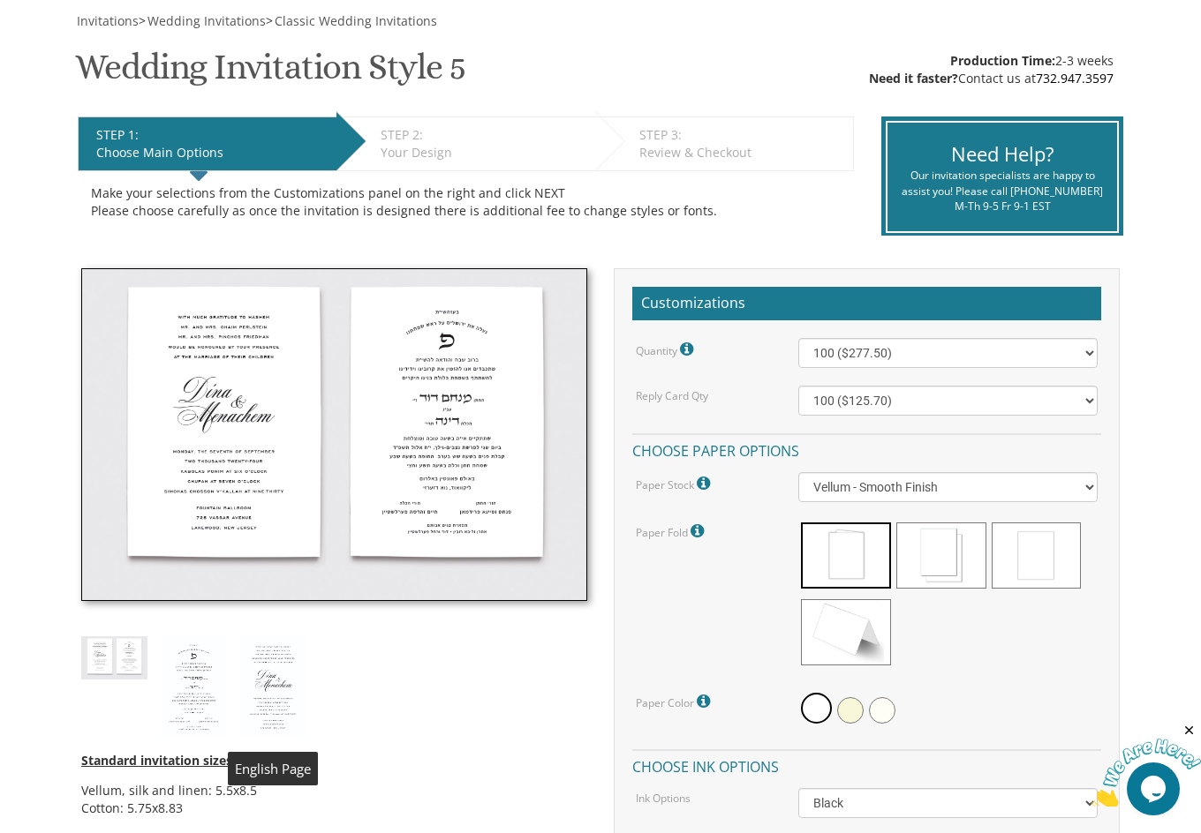
click at [288, 682] on img at bounding box center [273, 688] width 66 height 102
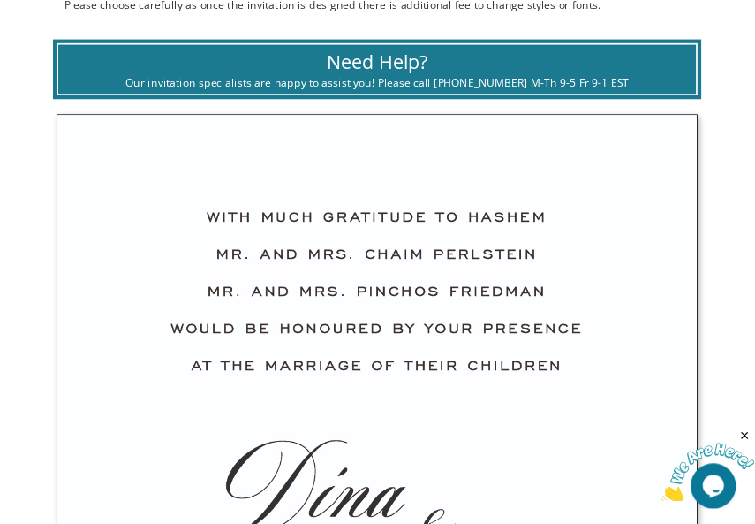
scroll to position [468, 0]
